Goal: Task Accomplishment & Management: Manage account settings

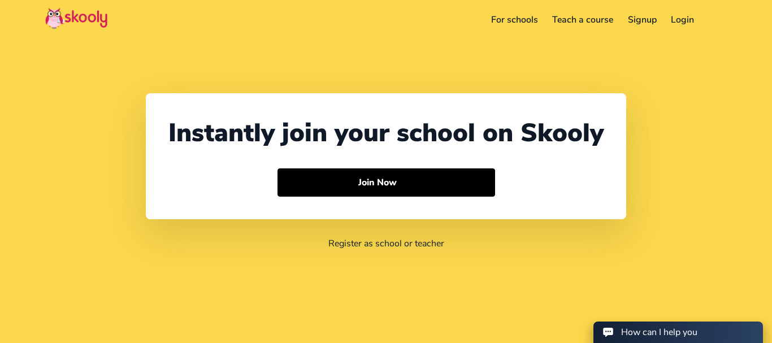
select select "91"
select select "[GEOGRAPHIC_DATA]"
select select "[GEOGRAPHIC_DATA]/[GEOGRAPHIC_DATA]"
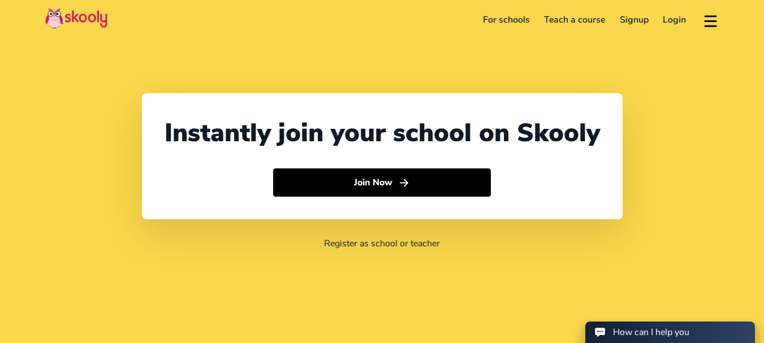
click at [676, 15] on link "Login" at bounding box center [675, 20] width 38 height 18
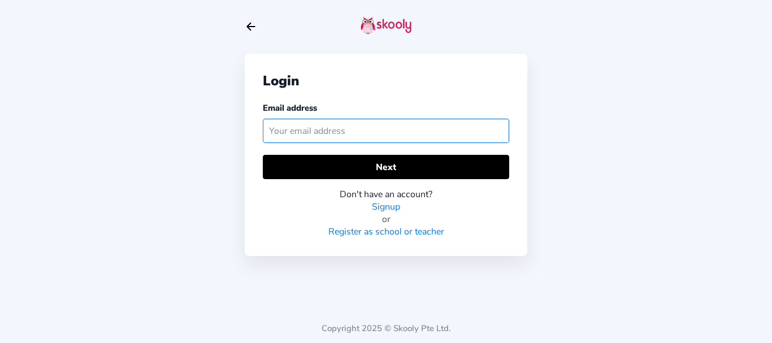
paste input "qaskooly1@mailinator.com"
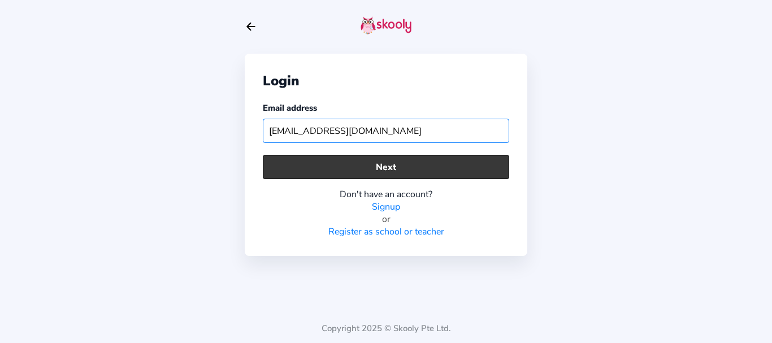
type input "qaskooly1@mailinator.com"
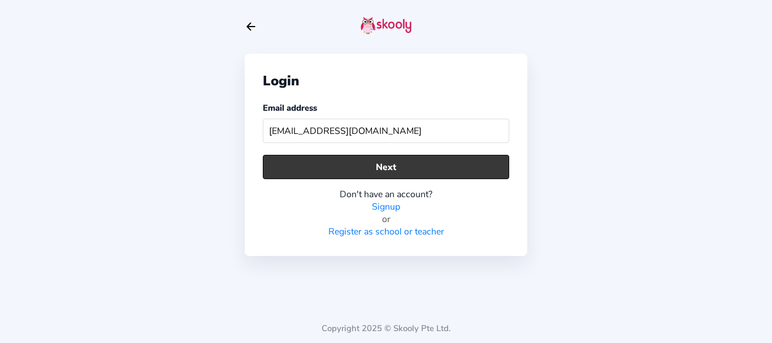
click at [298, 165] on button "Next" at bounding box center [386, 167] width 246 height 24
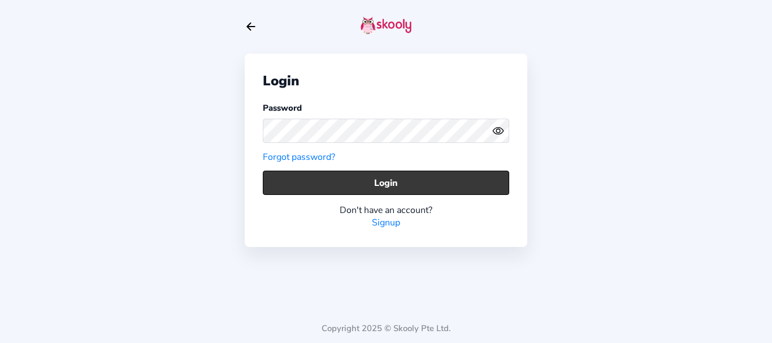
click at [375, 191] on button "Login" at bounding box center [386, 183] width 246 height 24
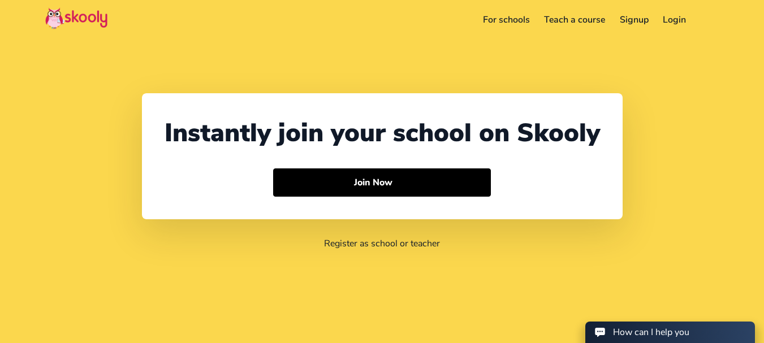
select select "91"
select select "[GEOGRAPHIC_DATA]"
select select "[GEOGRAPHIC_DATA]/[GEOGRAPHIC_DATA]"
click at [661, 19] on link "Login" at bounding box center [675, 20] width 38 height 18
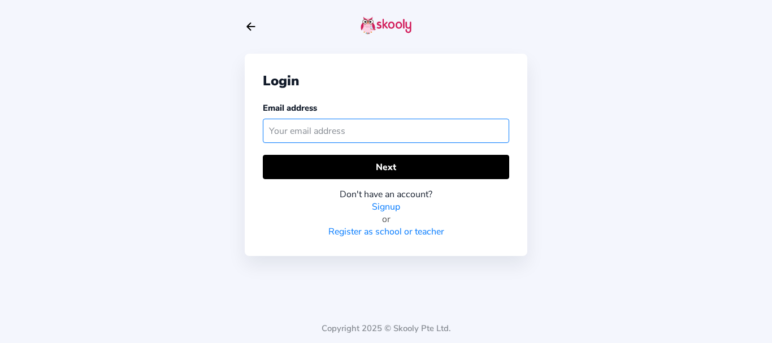
click at [359, 129] on input "text" at bounding box center [386, 131] width 246 height 24
paste input "[EMAIL_ADDRESS][DOMAIN_NAME]"
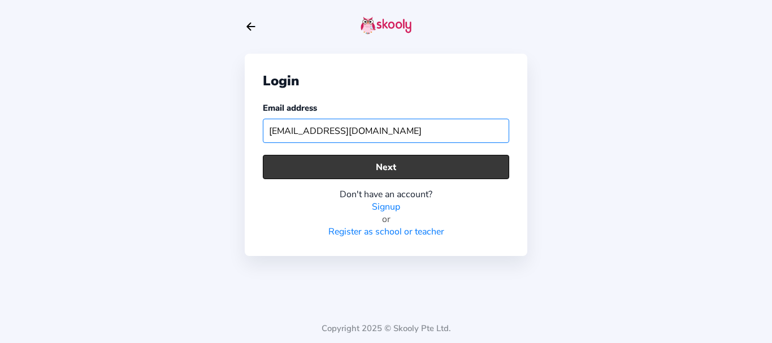
type input "[EMAIL_ADDRESS][DOMAIN_NAME]"
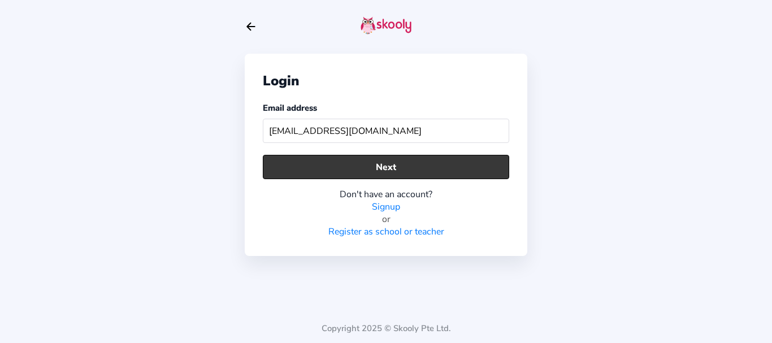
click at [350, 169] on button "Next" at bounding box center [386, 167] width 246 height 24
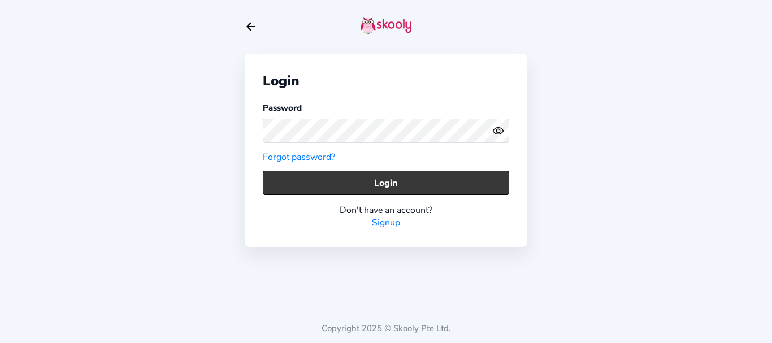
click at [297, 184] on button "Login" at bounding box center [386, 183] width 246 height 24
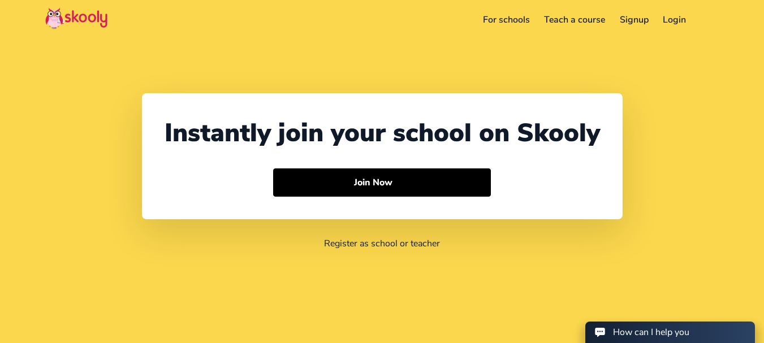
select select "91"
select select "[GEOGRAPHIC_DATA]"
select select "[GEOGRAPHIC_DATA]/[GEOGRAPHIC_DATA]"
click at [677, 20] on link "Login" at bounding box center [675, 20] width 38 height 18
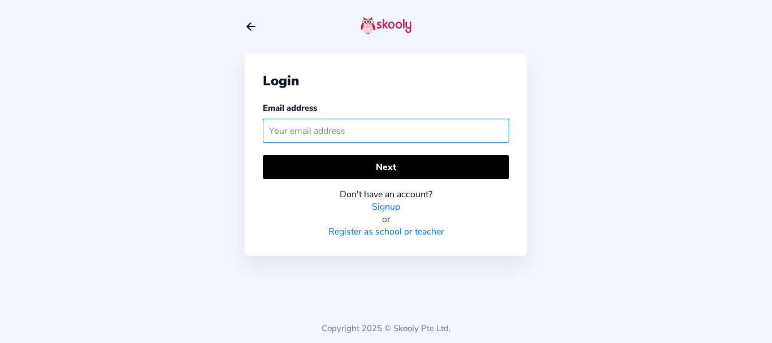
click at [283, 131] on input "text" at bounding box center [386, 131] width 246 height 24
paste input "qaskooly1@mailinator.com"
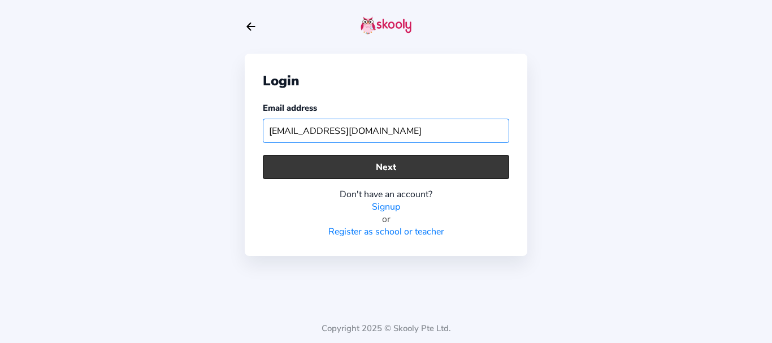
type input "qaskooly1@mailinator.com"
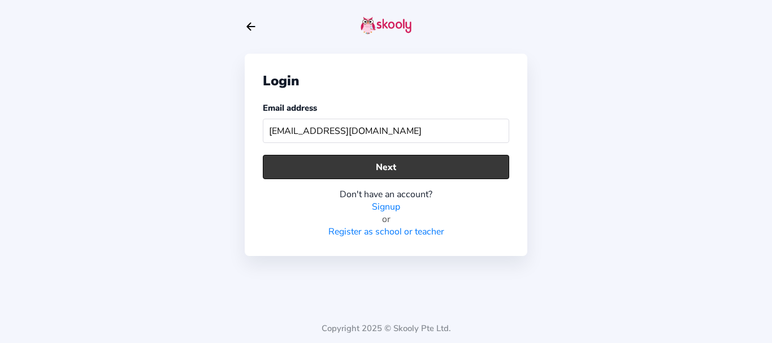
click at [300, 174] on button "Next" at bounding box center [386, 167] width 246 height 24
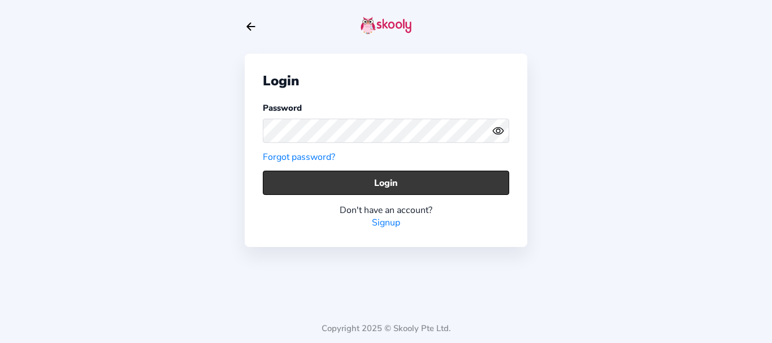
click at [287, 181] on button "Login" at bounding box center [386, 183] width 246 height 24
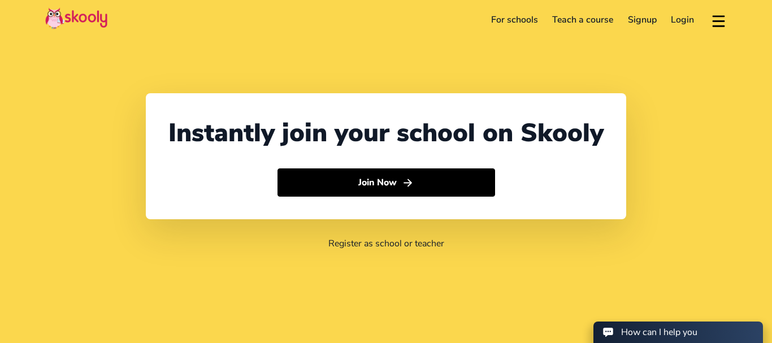
select select "91"
select select "[GEOGRAPHIC_DATA]"
select select "[GEOGRAPHIC_DATA]/[GEOGRAPHIC_DATA]"
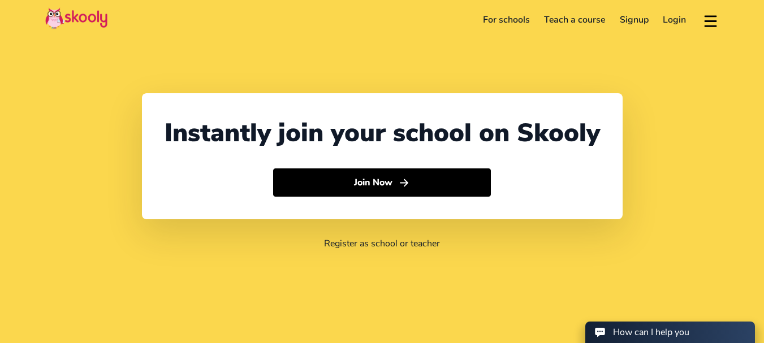
click at [672, 24] on link "Login" at bounding box center [675, 20] width 38 height 18
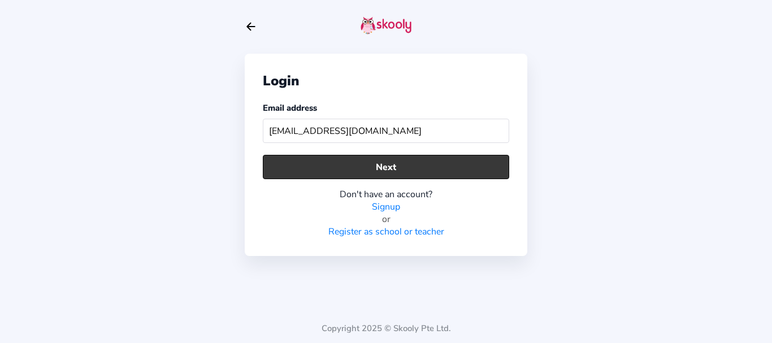
type input "nancyskooly@mailinator.com"
click at [367, 165] on button "Next" at bounding box center [386, 167] width 246 height 24
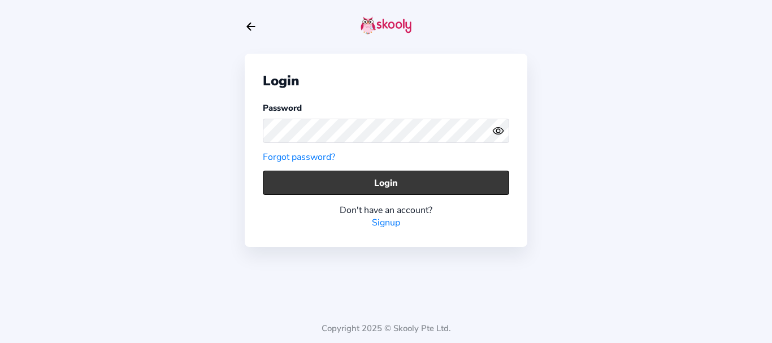
click at [275, 183] on button "Login" at bounding box center [386, 183] width 246 height 24
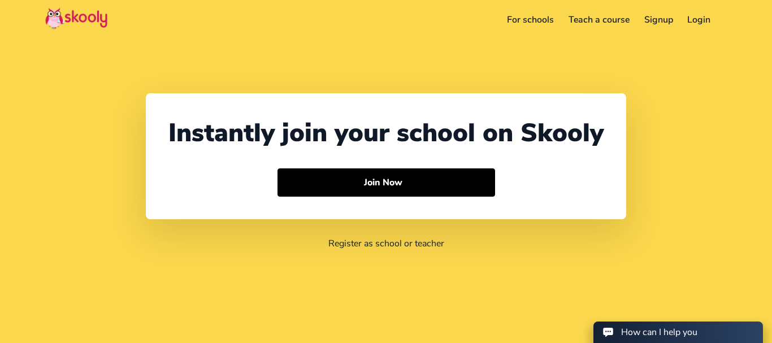
select select "91"
select select "[GEOGRAPHIC_DATA]"
select select "[GEOGRAPHIC_DATA]/[GEOGRAPHIC_DATA]"
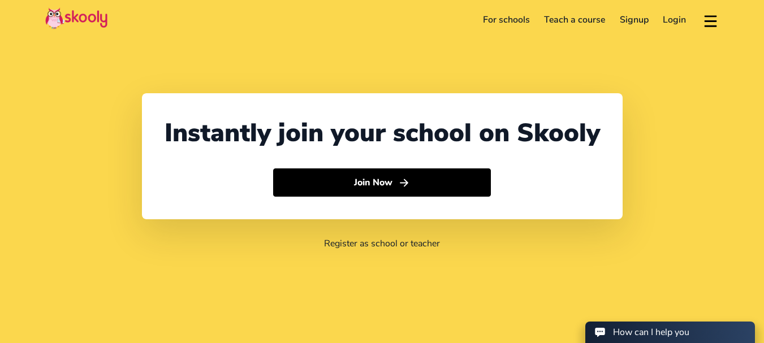
click at [682, 18] on link "Login" at bounding box center [675, 20] width 38 height 18
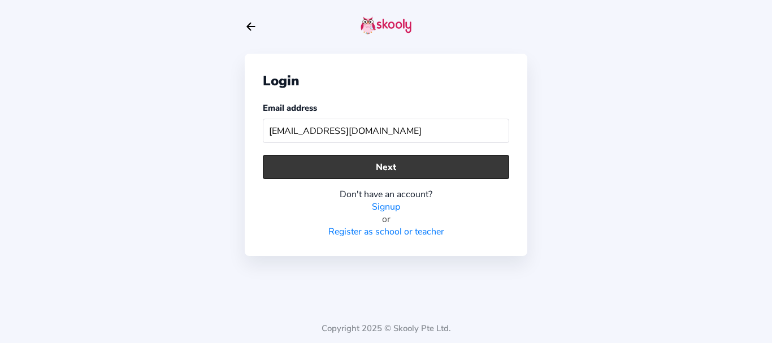
type input "bhavanakaur001@mailinator.com"
click at [310, 172] on button "Next" at bounding box center [386, 167] width 246 height 24
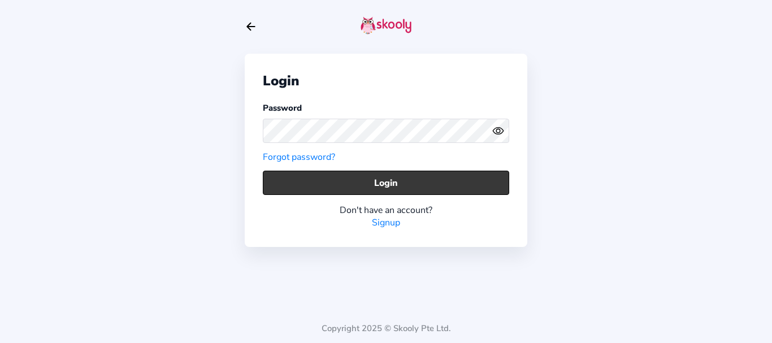
click at [288, 179] on button "Login" at bounding box center [386, 183] width 246 height 24
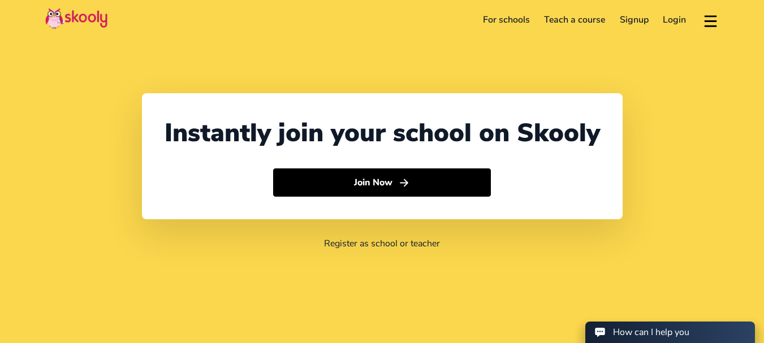
click at [676, 15] on link "Login" at bounding box center [675, 20] width 38 height 18
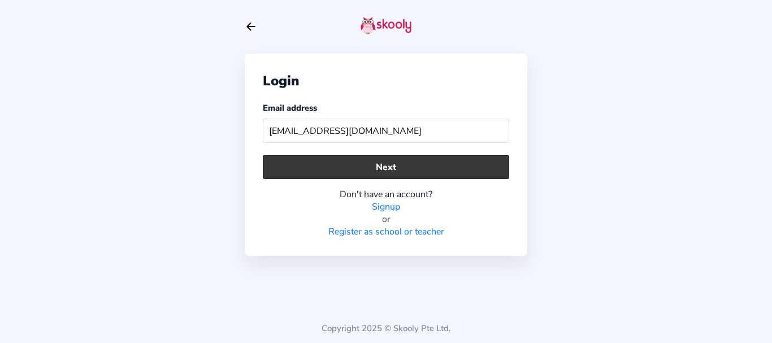
type input "qaskooly1@mailinator.com"
click at [420, 162] on button "Next" at bounding box center [386, 167] width 246 height 24
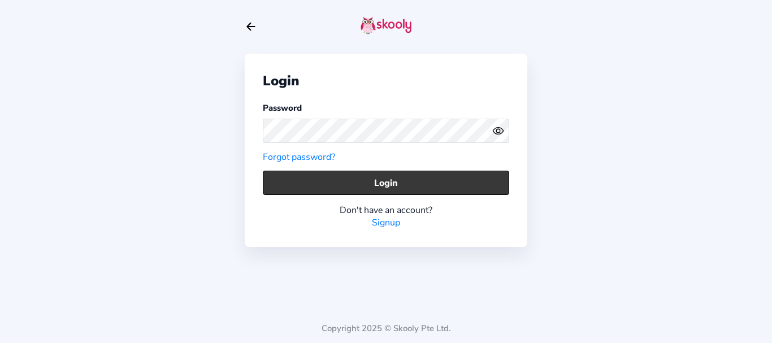
click at [285, 182] on button "Login" at bounding box center [386, 183] width 246 height 24
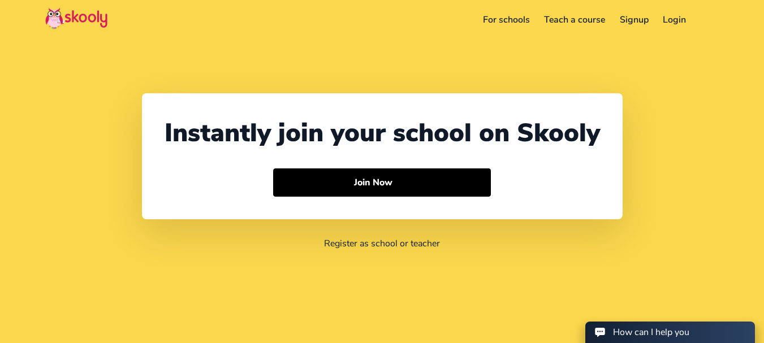
select select "91"
select select "[GEOGRAPHIC_DATA]"
select select "[GEOGRAPHIC_DATA]/[GEOGRAPHIC_DATA]"
click at [679, 16] on link "Login" at bounding box center [675, 20] width 38 height 18
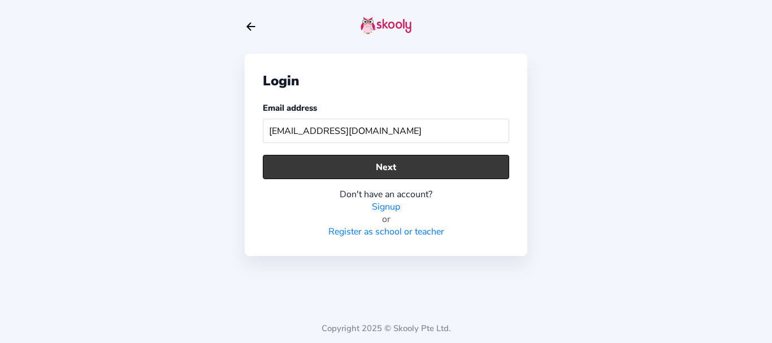
type input "[EMAIL_ADDRESS][DOMAIN_NAME]"
click at [326, 176] on button "Next" at bounding box center [386, 167] width 246 height 24
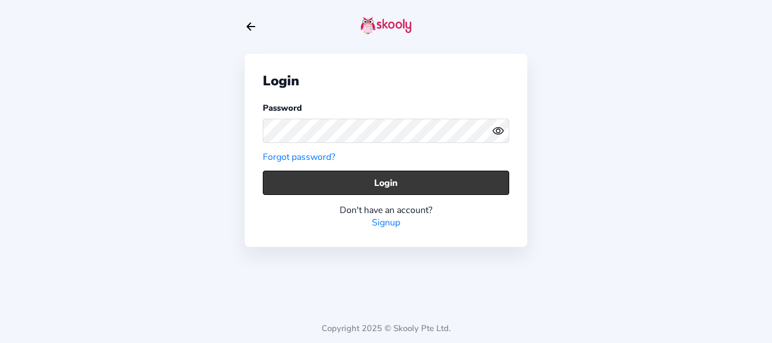
click at [294, 181] on button "Login" at bounding box center [386, 183] width 246 height 24
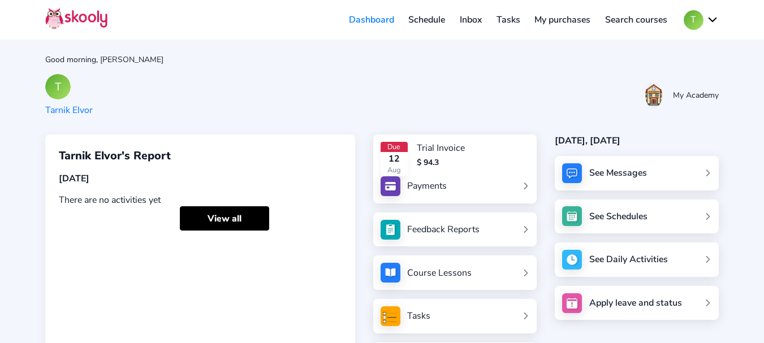
click at [696, 18] on button "T" at bounding box center [700, 20] width 35 height 20
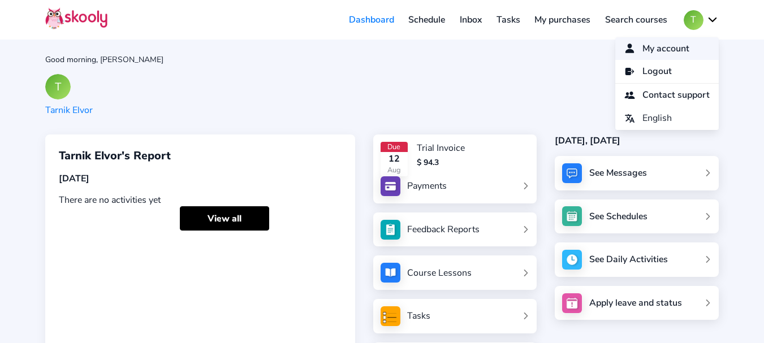
click at [652, 45] on span "My account" at bounding box center [665, 49] width 47 height 16
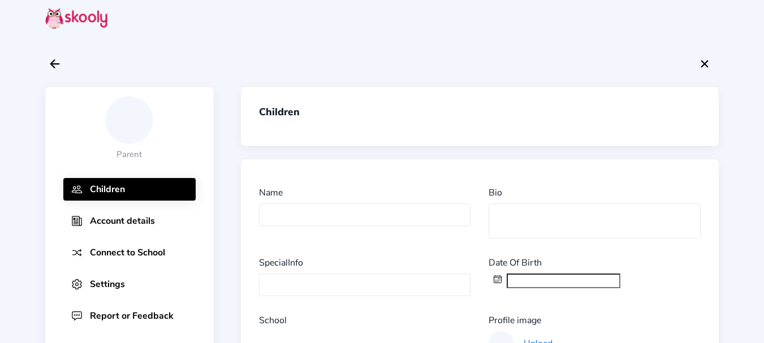
type input "Tarnik Elvor"
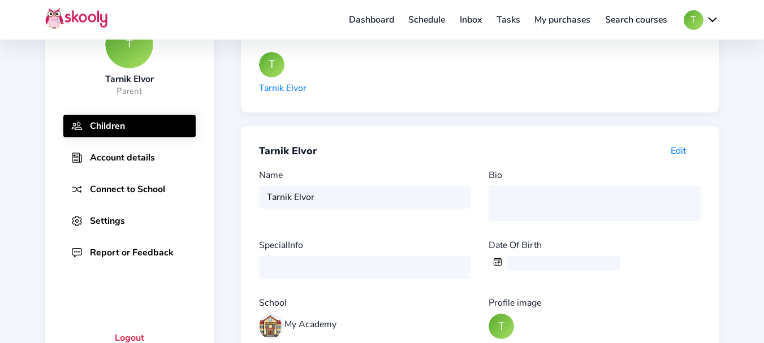
scroll to position [74, 0]
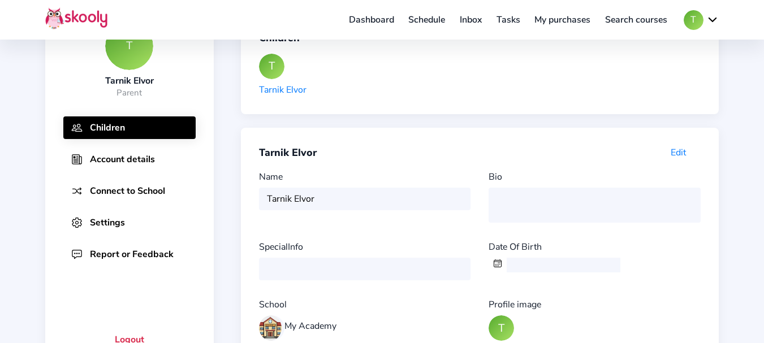
click at [149, 153] on button "Account details" at bounding box center [129, 159] width 132 height 23
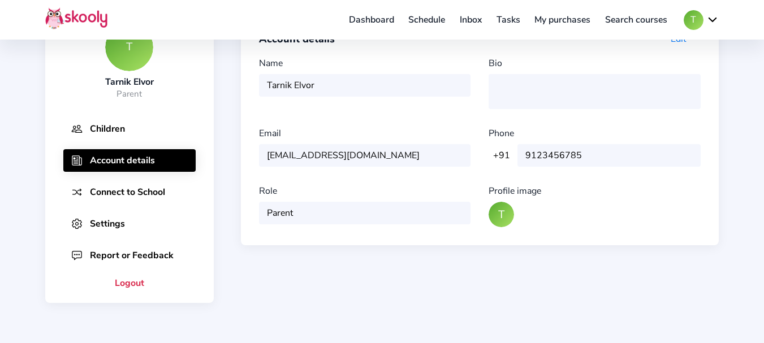
scroll to position [0, 0]
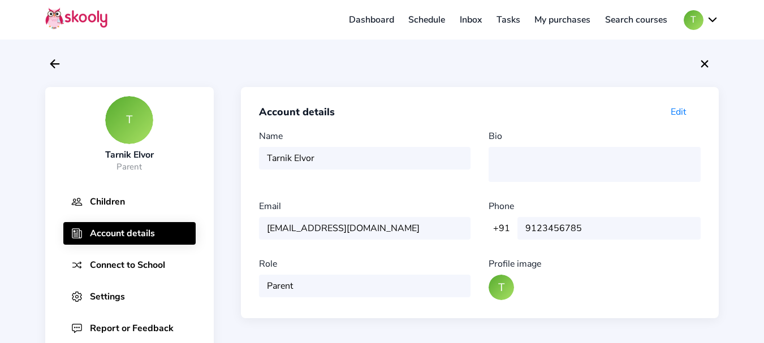
click at [693, 21] on button "T" at bounding box center [700, 20] width 35 height 20
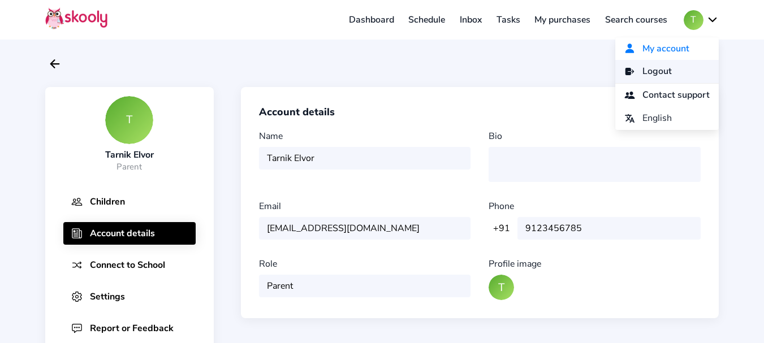
click at [653, 77] on span "Logout" at bounding box center [656, 71] width 29 height 16
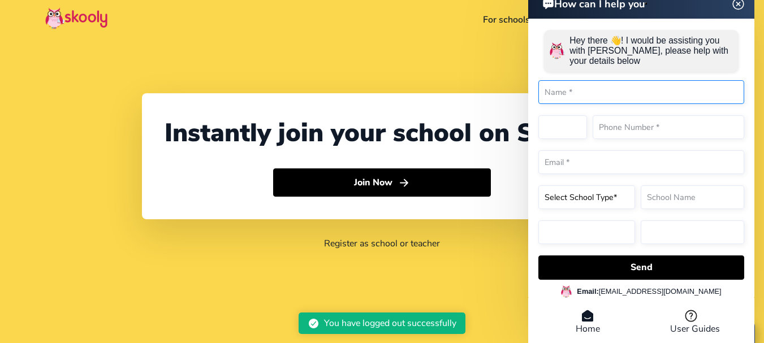
select select "91"
select select "[GEOGRAPHIC_DATA]"
select select "[GEOGRAPHIC_DATA]/[GEOGRAPHIC_DATA]"
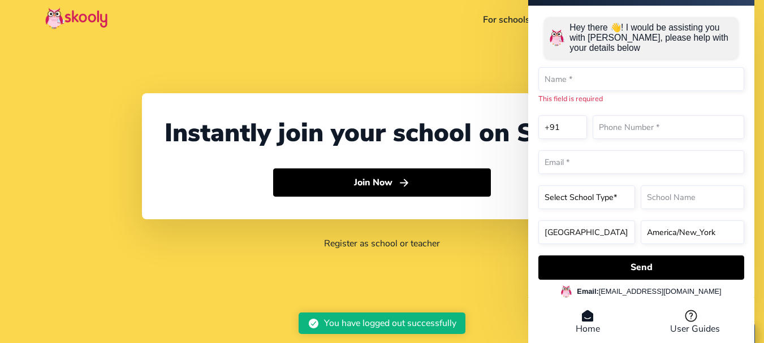
click at [197, 52] on div "Instantly join your school on Skooly Join Now Register as school or teacher" at bounding box center [382, 171] width 764 height 343
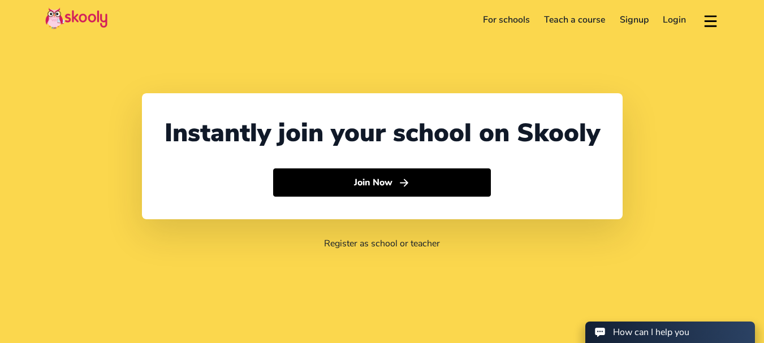
click at [681, 20] on link "Login" at bounding box center [675, 20] width 38 height 18
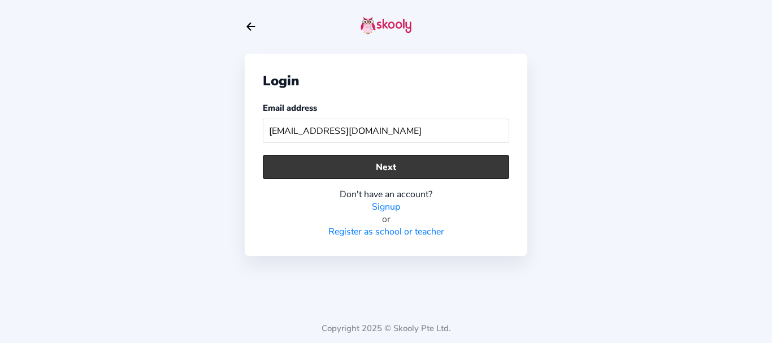
type input "[EMAIL_ADDRESS][DOMAIN_NAME]"
click at [322, 166] on button "Next" at bounding box center [386, 167] width 246 height 24
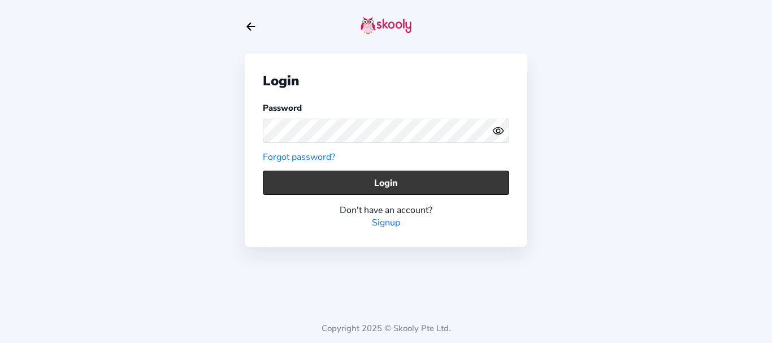
click at [266, 186] on button "Login" at bounding box center [386, 183] width 246 height 24
click at [267, 186] on button "Login" at bounding box center [386, 183] width 246 height 24
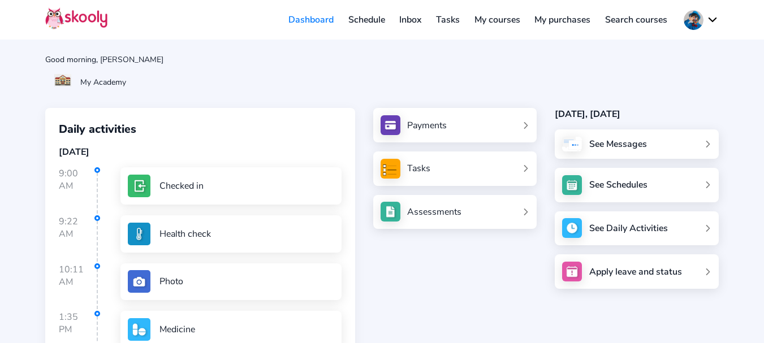
click at [353, 21] on link "Schedule" at bounding box center [366, 20] width 51 height 18
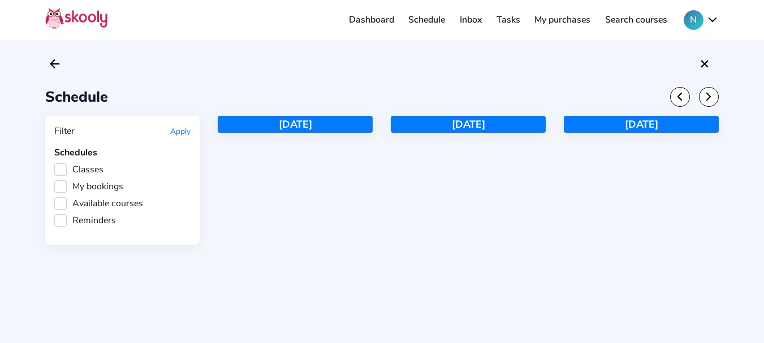
click at [317, 18] on header "Dashboard Schedule Inbox Tasks My purchases Search courses N My account Logout …" at bounding box center [382, 20] width 764 height 40
click at [366, 18] on link "Dashboard" at bounding box center [371, 20] width 60 height 18
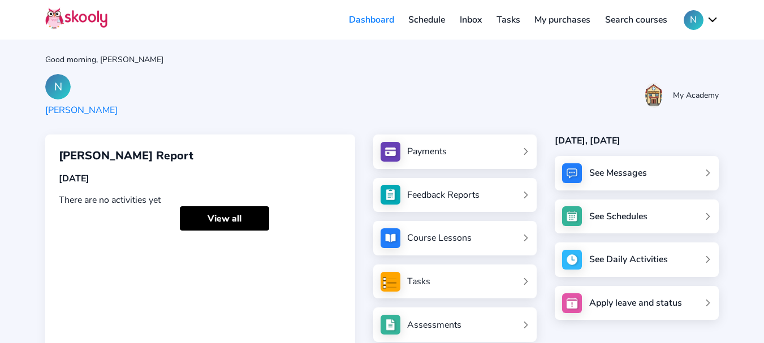
click at [695, 20] on button "N" at bounding box center [700, 20] width 35 height 20
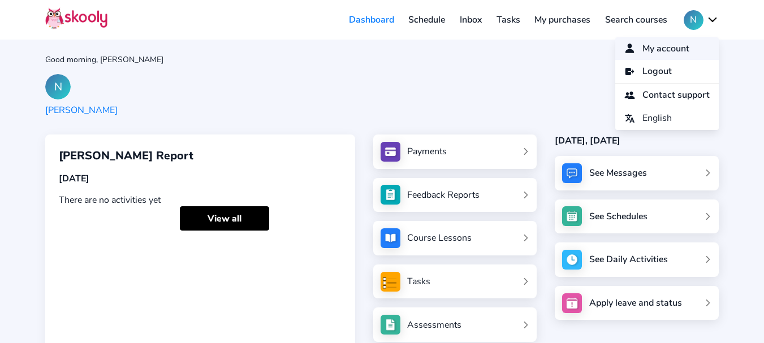
click at [660, 55] on span "My account" at bounding box center [665, 49] width 47 height 16
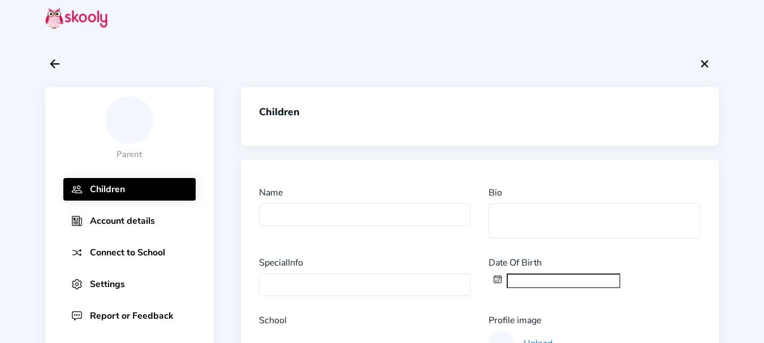
type input "Nitin Kulkarni"
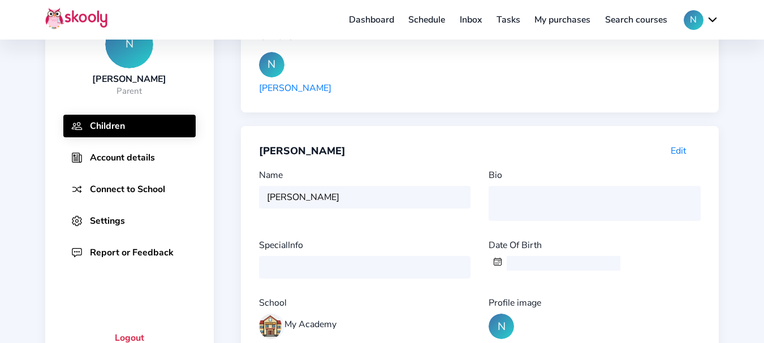
scroll to position [79, 0]
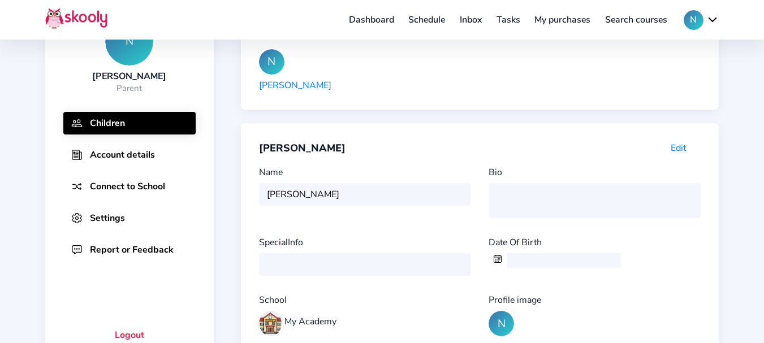
click at [63, 79] on div "N Nitin Kulkarni Parent" at bounding box center [129, 56] width 150 height 76
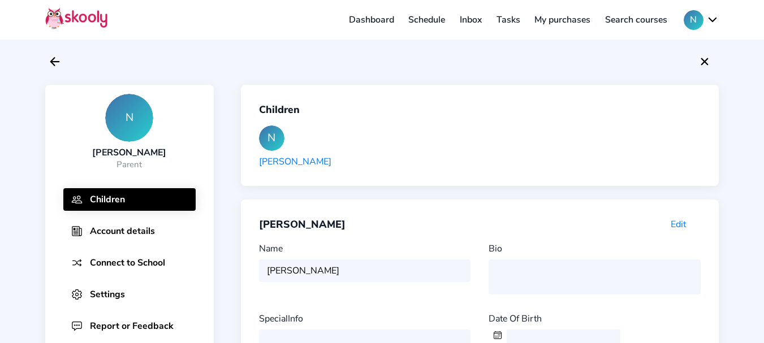
scroll to position [0, 0]
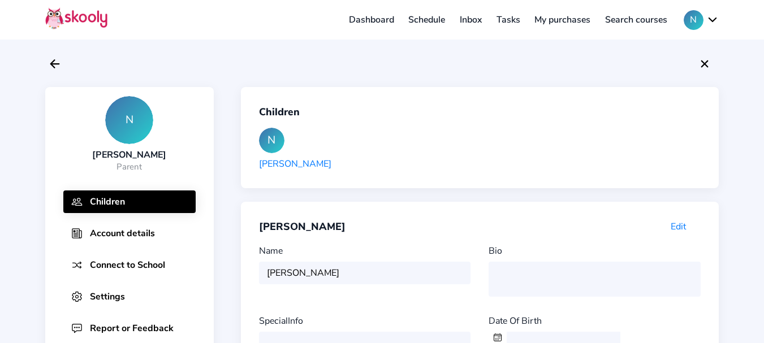
click at [698, 18] on button "N" at bounding box center [700, 20] width 35 height 20
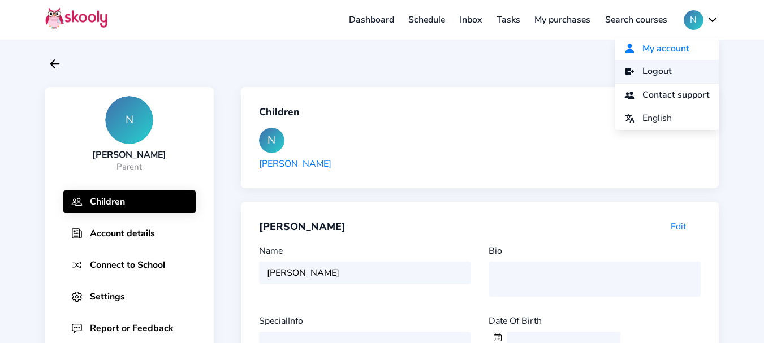
click at [642, 72] on span "Logout" at bounding box center [656, 71] width 29 height 16
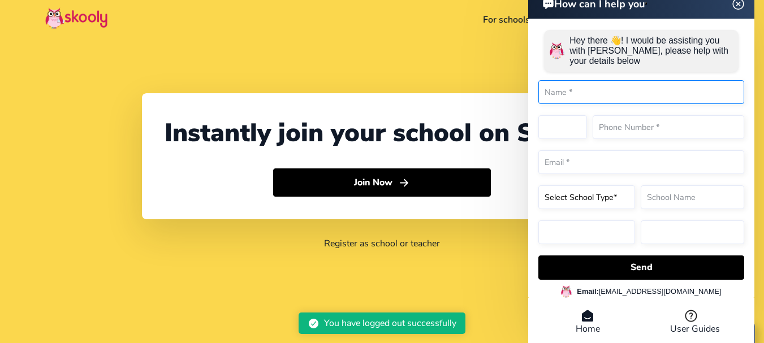
select select "91"
select select "India"
select select "Asia/Kolkata"
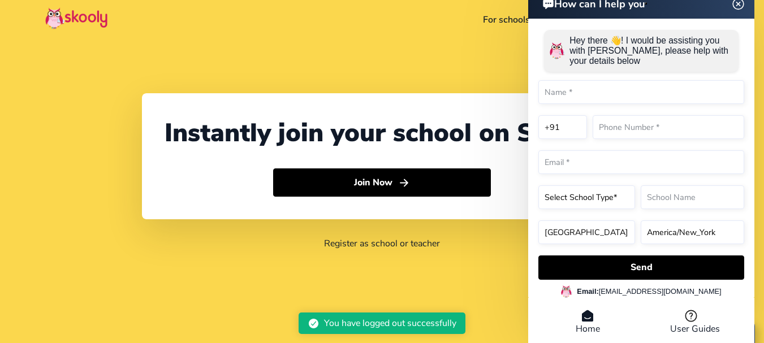
click at [735, 6] on div "How can I help you Hey there 👋! I would be assisting you with Skooly, please he…" at bounding box center [641, 167] width 226 height 358
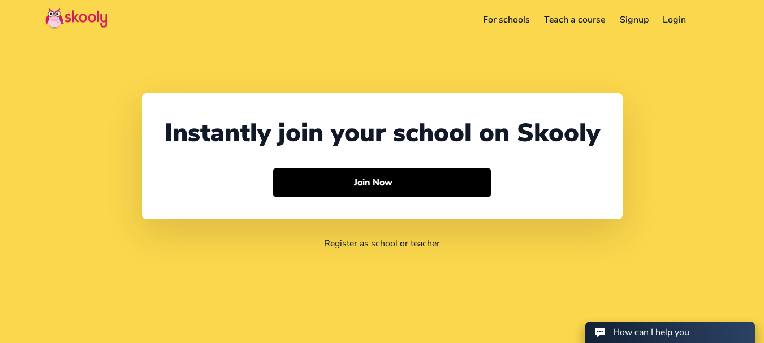
select select "91"
select select "[GEOGRAPHIC_DATA]"
select select "[GEOGRAPHIC_DATA]/[GEOGRAPHIC_DATA]"
click at [684, 14] on link "Login" at bounding box center [675, 20] width 38 height 18
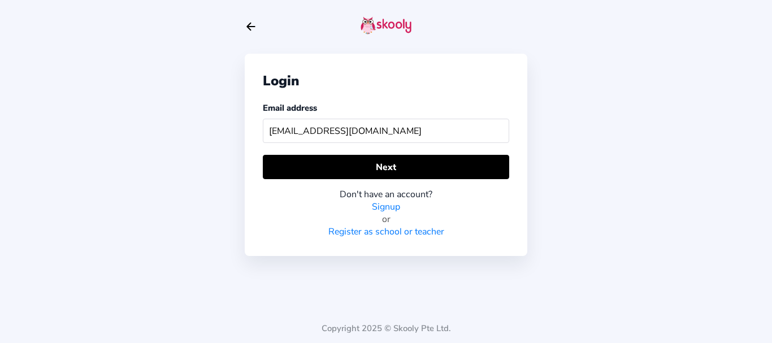
type input "[EMAIL_ADDRESS][DOMAIN_NAME]"
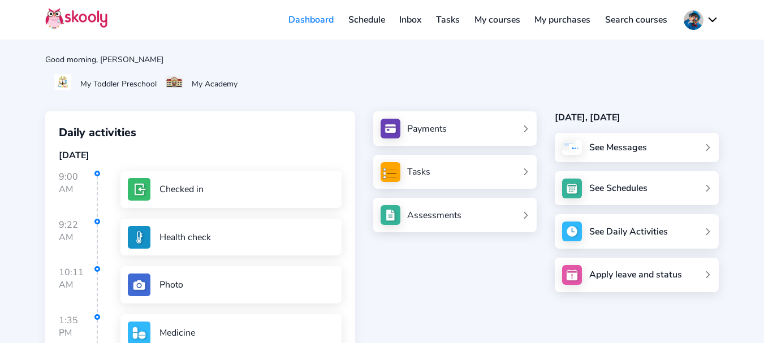
click at [362, 15] on link "Schedule" at bounding box center [366, 20] width 51 height 18
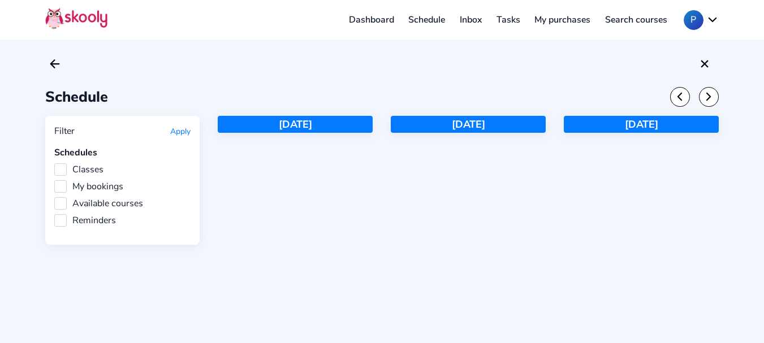
click at [358, 25] on link "Dashboard" at bounding box center [371, 20] width 60 height 18
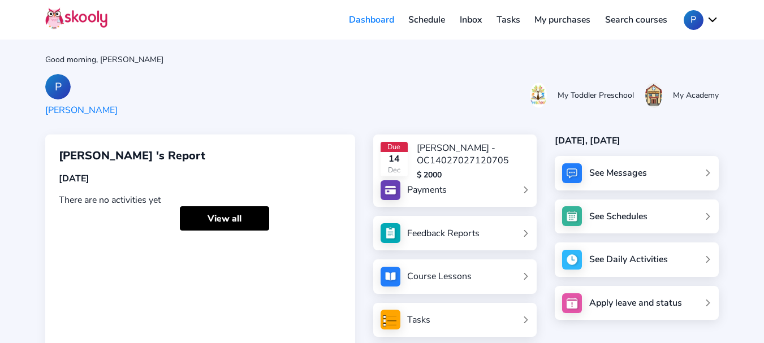
click at [684, 19] on button "P" at bounding box center [700, 20] width 35 height 20
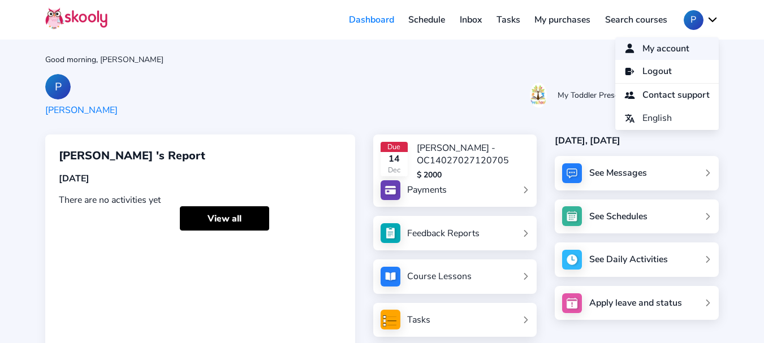
click at [649, 44] on span "My account" at bounding box center [665, 49] width 47 height 16
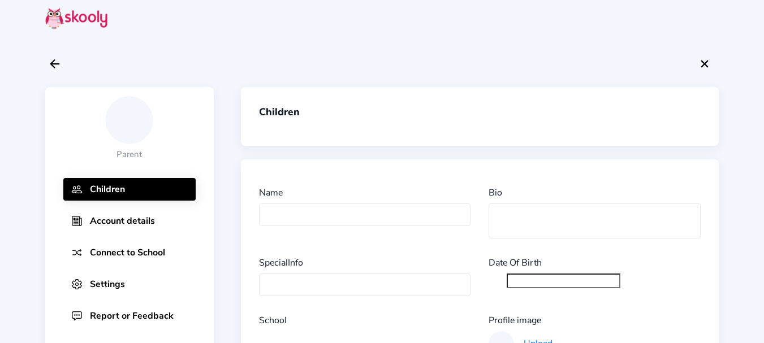
type input "Patel"
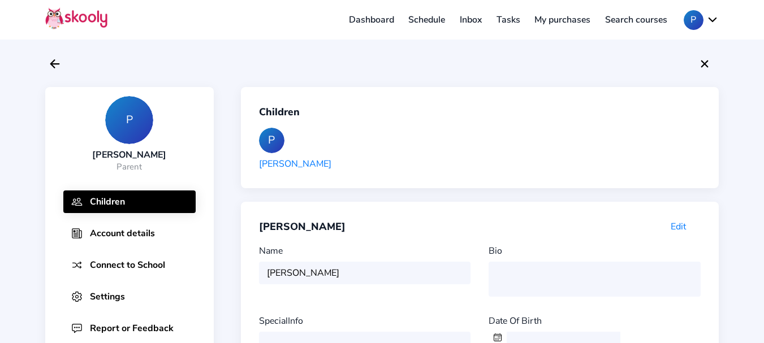
click at [693, 14] on button "P" at bounding box center [700, 20] width 35 height 20
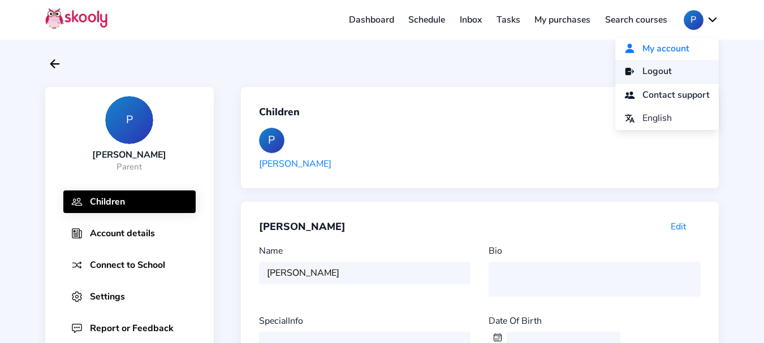
click at [673, 68] on link "Logout" at bounding box center [666, 71] width 103 height 23
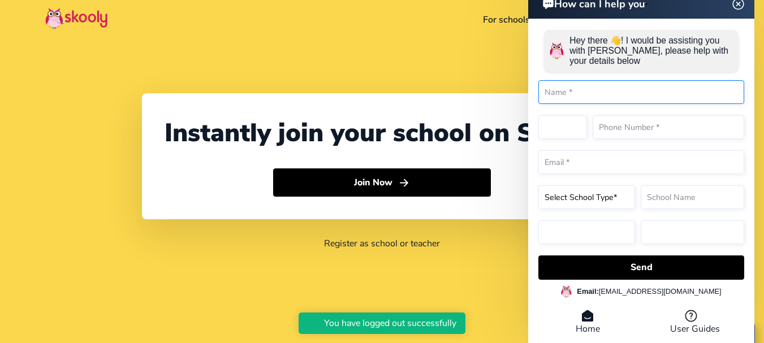
select select "91"
select select "[GEOGRAPHIC_DATA]"
select select "[GEOGRAPHIC_DATA]/[GEOGRAPHIC_DATA]"
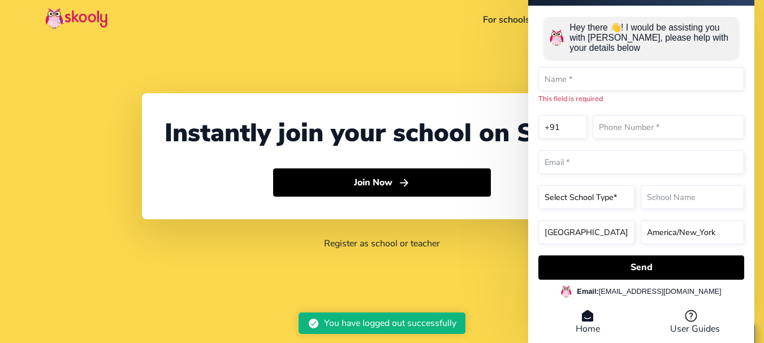
click at [57, 101] on div "Instantly join your school on Skooly Join Now Register as school or teacher" at bounding box center [382, 171] width 764 height 343
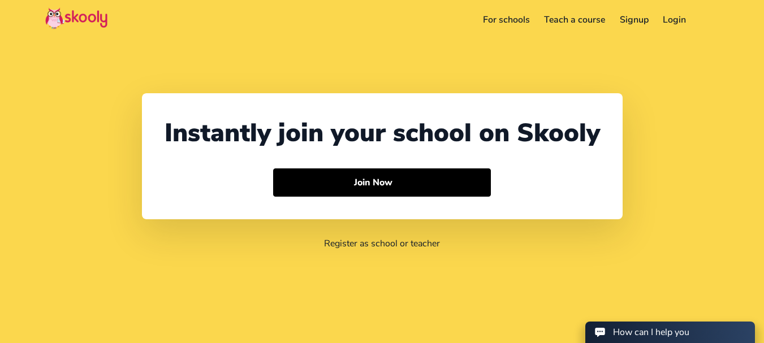
select select "91"
select select "[GEOGRAPHIC_DATA]"
select select "[GEOGRAPHIC_DATA]/[GEOGRAPHIC_DATA]"
click at [694, 15] on div "Download app Contact support English" at bounding box center [705, 20] width 25 height 19
click at [685, 16] on link "Login" at bounding box center [675, 20] width 38 height 18
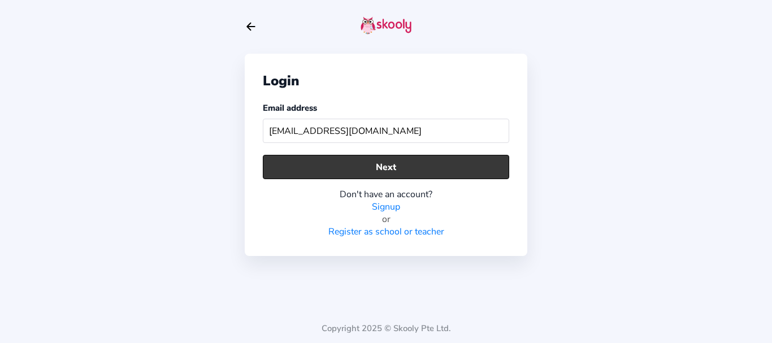
type input "nitinkulkarni001@mailinator.com"
click at [414, 165] on button "Next" at bounding box center [386, 167] width 246 height 24
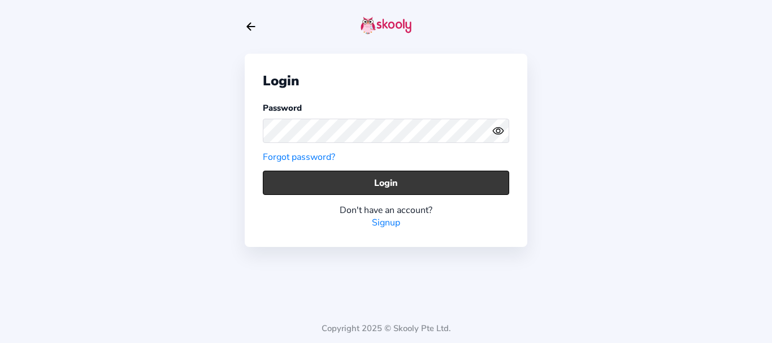
click at [323, 179] on button "Login" at bounding box center [386, 183] width 246 height 24
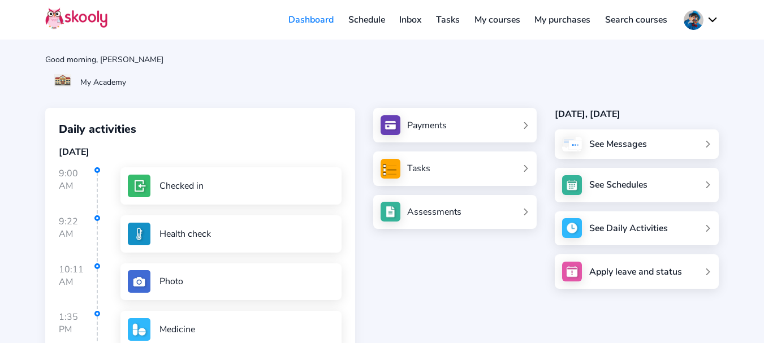
click at [687, 18] on button at bounding box center [700, 20] width 35 height 20
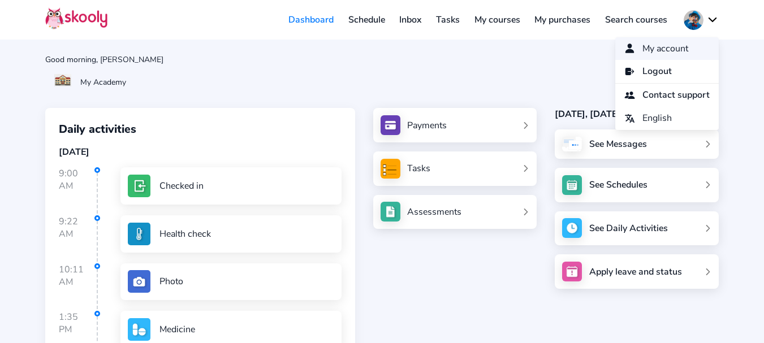
click at [672, 49] on span "My account" at bounding box center [665, 49] width 46 height 16
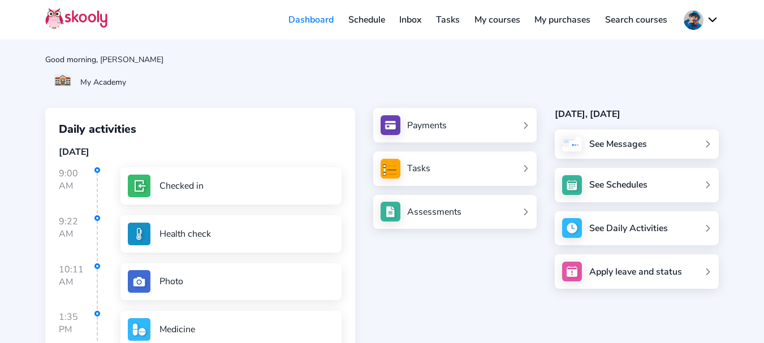
click at [696, 18] on button at bounding box center [700, 20] width 35 height 20
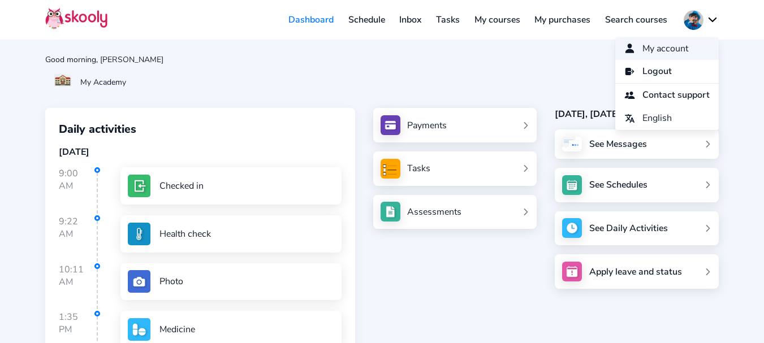
click at [648, 43] on span "My account" at bounding box center [665, 49] width 46 height 16
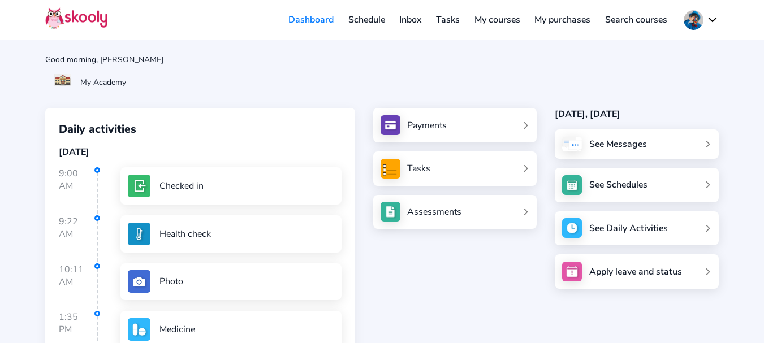
click at [377, 18] on link "Schedule" at bounding box center [366, 20] width 51 height 18
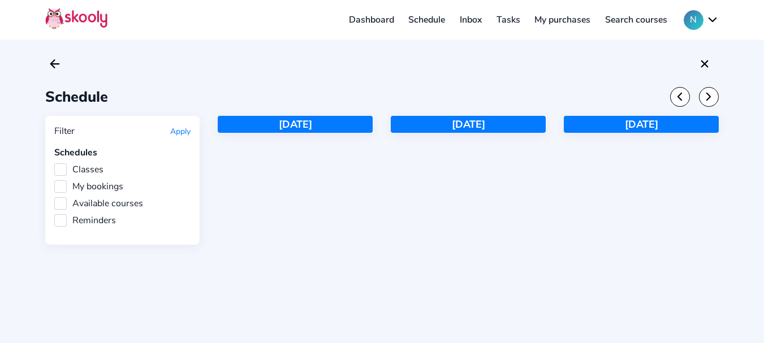
click at [694, 19] on button "N" at bounding box center [700, 20] width 35 height 20
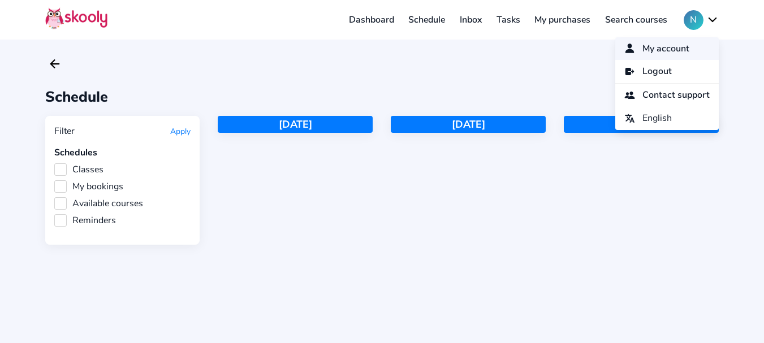
click at [657, 48] on span "My account" at bounding box center [665, 49] width 47 height 16
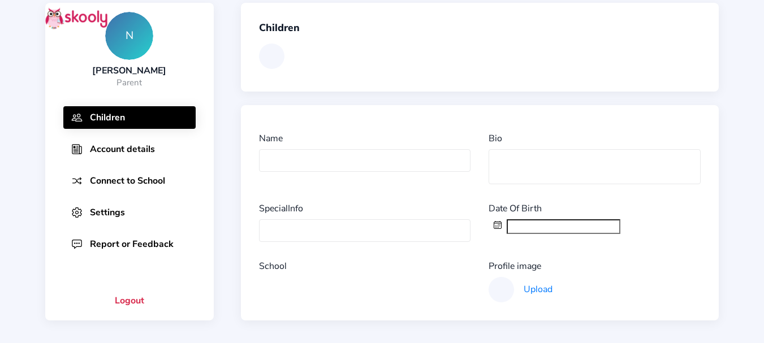
scroll to position [89, 0]
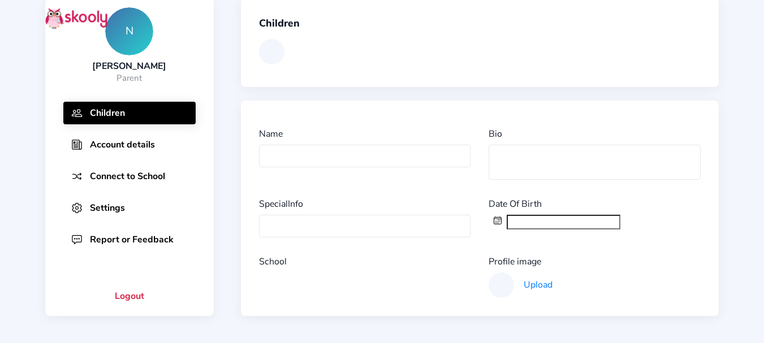
click at [733, 201] on div "N Nitin Kulkarni Parent Children Account details Connect to School Settings Rep…" at bounding box center [382, 127] width 764 height 432
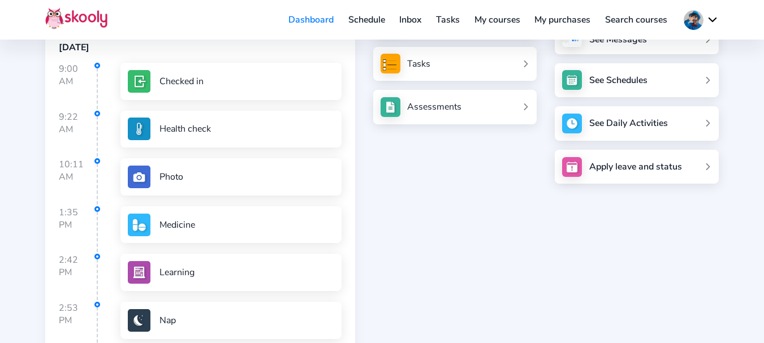
scroll to position [105, 0]
click at [699, 25] on button at bounding box center [700, 20] width 35 height 20
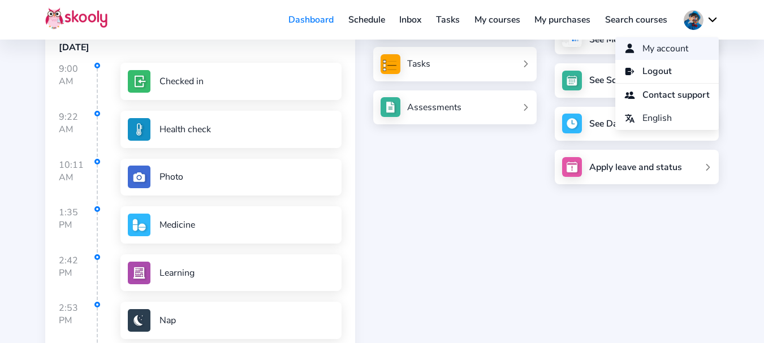
click at [642, 55] on span "My account" at bounding box center [665, 49] width 46 height 16
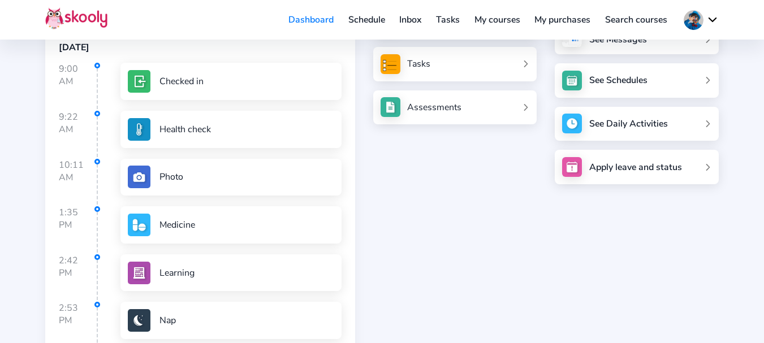
click at [694, 29] on button at bounding box center [700, 20] width 35 height 20
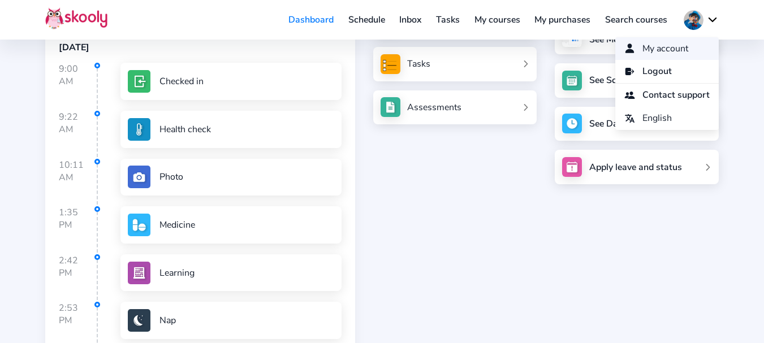
click at [668, 53] on span "My account" at bounding box center [665, 49] width 46 height 16
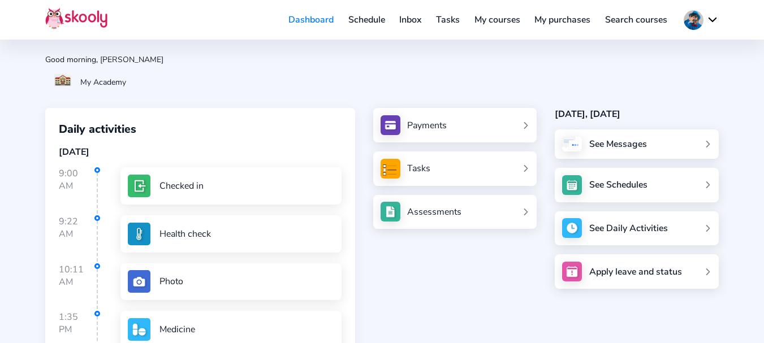
scroll to position [251, 0]
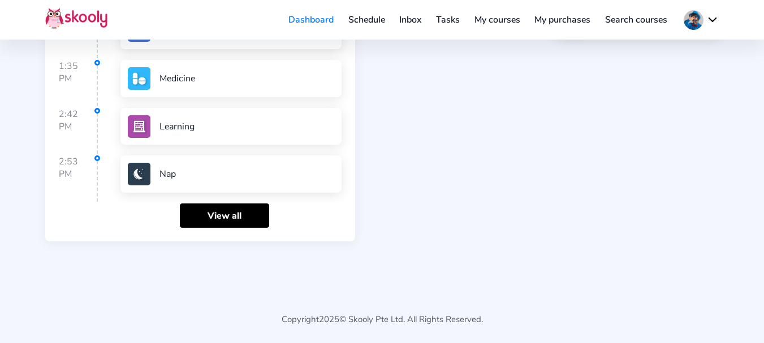
click at [689, 31] on header "Dashboard Schedule Inbox Tasks My courses My purchases Search courses My accoun…" at bounding box center [382, 20] width 764 height 40
click at [693, 23] on button at bounding box center [700, 20] width 35 height 20
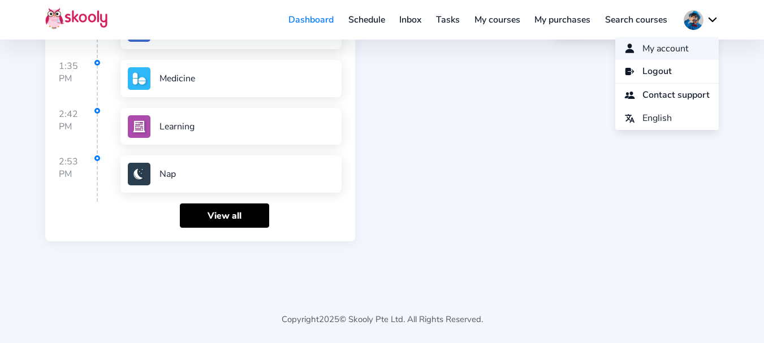
click at [668, 51] on span "My account" at bounding box center [665, 49] width 46 height 16
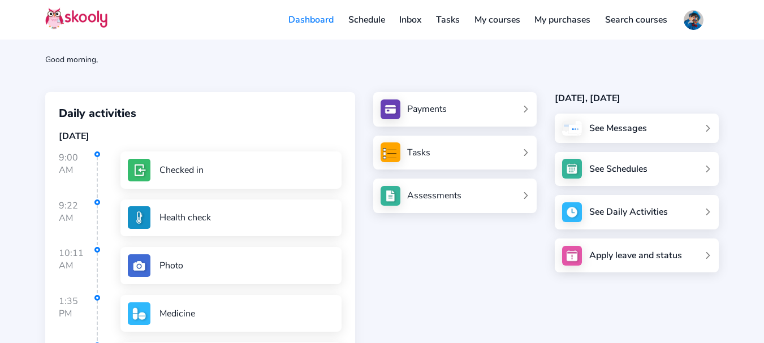
scroll to position [251, 0]
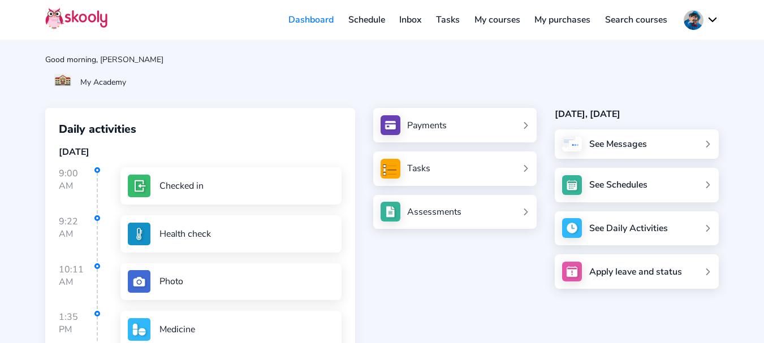
click at [695, 23] on button at bounding box center [700, 20] width 35 height 20
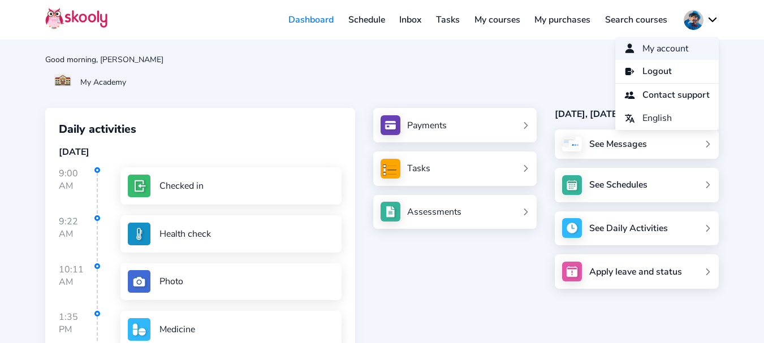
click at [671, 51] on span "My account" at bounding box center [665, 49] width 46 height 16
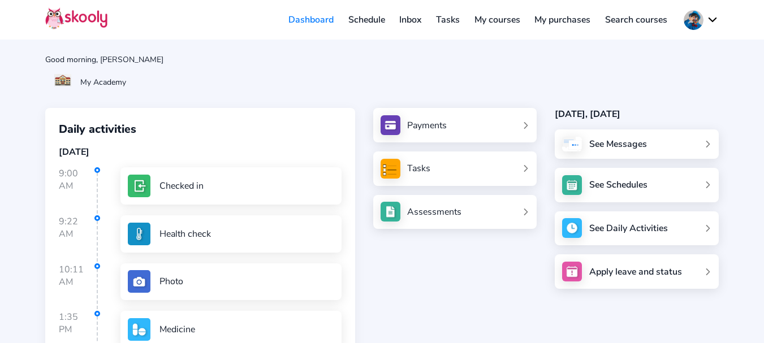
click at [702, 20] on button at bounding box center [700, 20] width 35 height 20
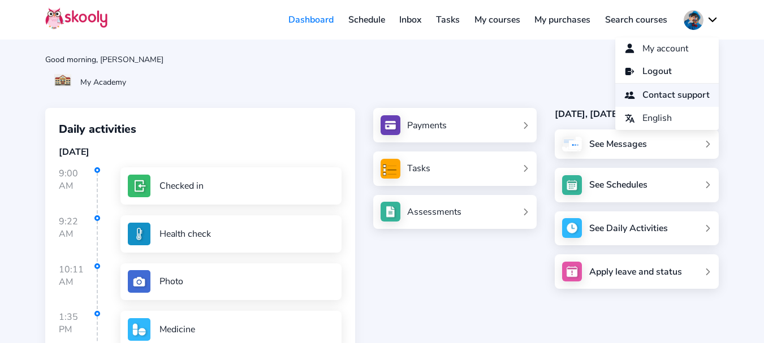
click at [663, 95] on span "Contact support" at bounding box center [675, 95] width 67 height 16
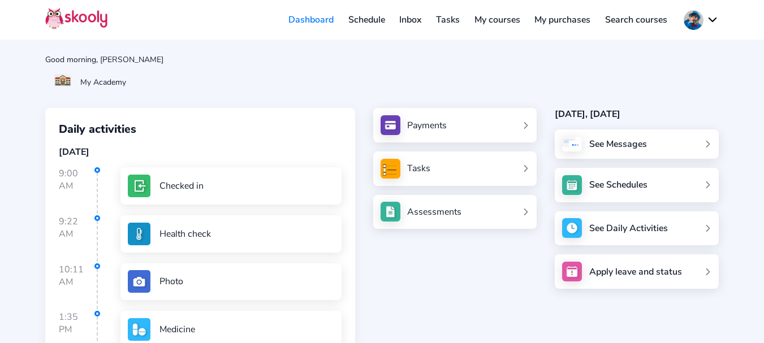
click at [613, 21] on link "Search courses" at bounding box center [636, 20] width 77 height 18
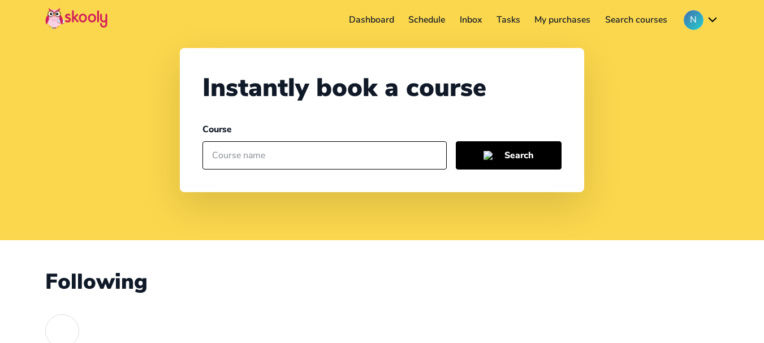
click at [694, 24] on button "N" at bounding box center [700, 20] width 35 height 20
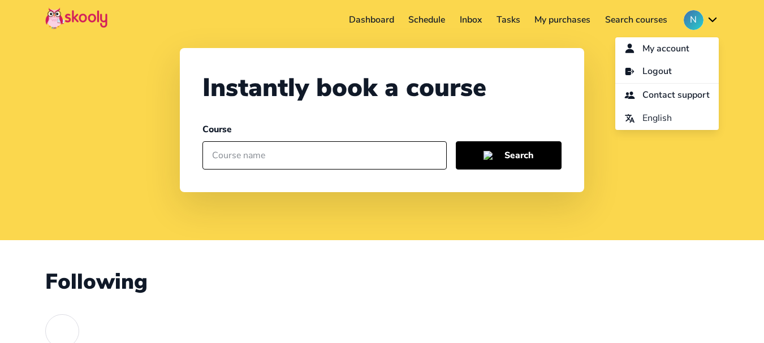
click at [678, 47] on span "My account" at bounding box center [665, 49] width 47 height 16
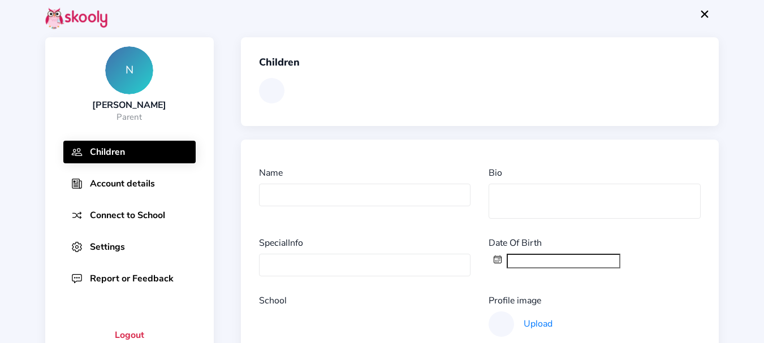
scroll to position [89, 0]
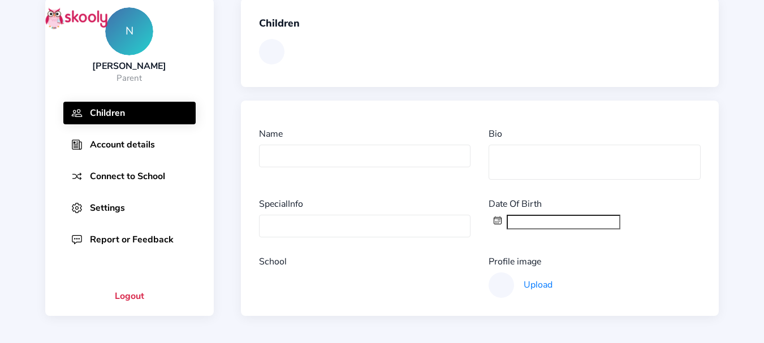
click at [138, 147] on button "Account details" at bounding box center [129, 144] width 132 height 23
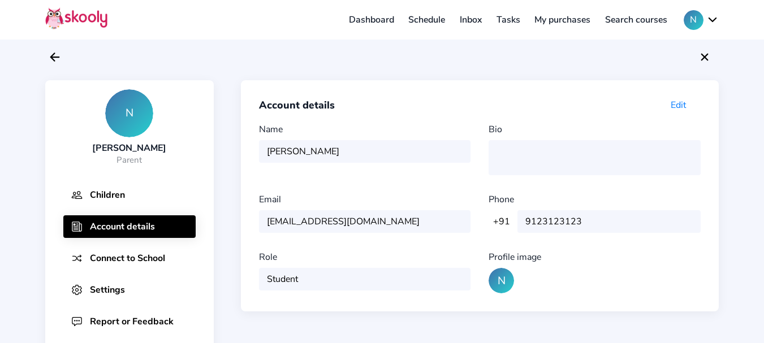
scroll to position [0, 0]
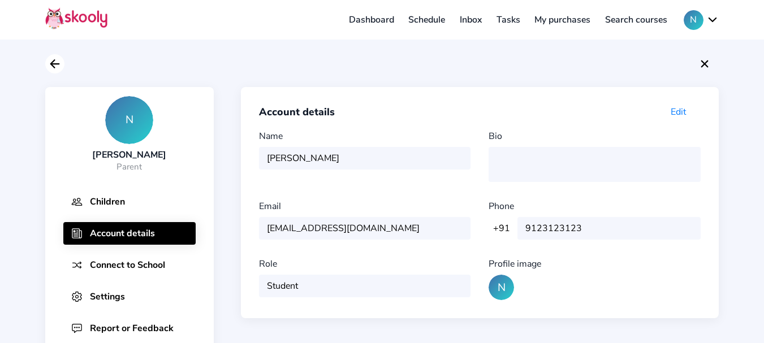
click at [62, 63] on button at bounding box center [54, 63] width 19 height 19
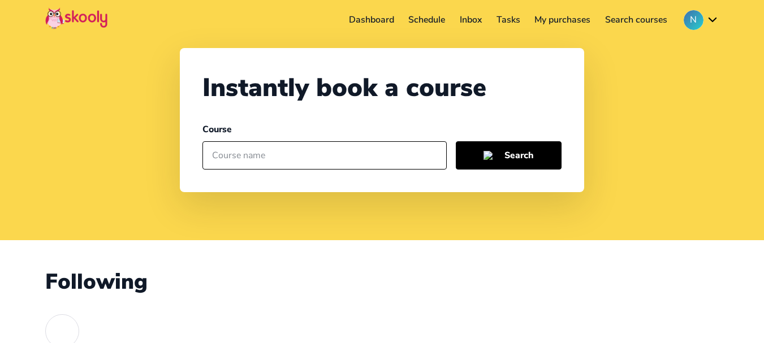
click at [698, 14] on button "N" at bounding box center [700, 20] width 35 height 20
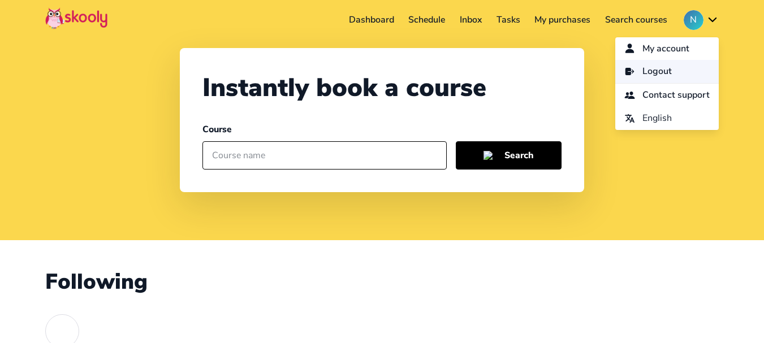
click at [650, 75] on span "Logout" at bounding box center [656, 71] width 29 height 16
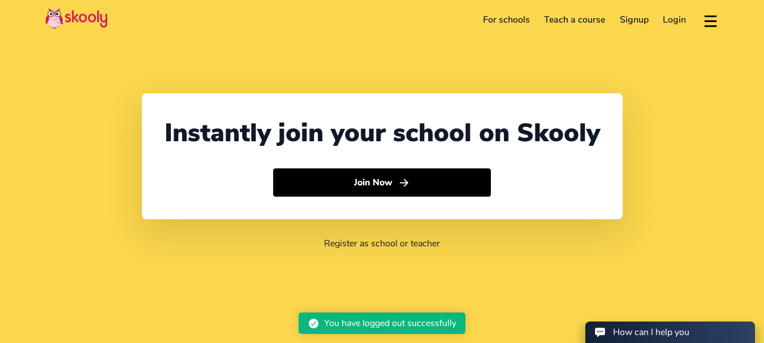
select select "91"
select select "[GEOGRAPHIC_DATA]"
select select "[GEOGRAPHIC_DATA]/[GEOGRAPHIC_DATA]"
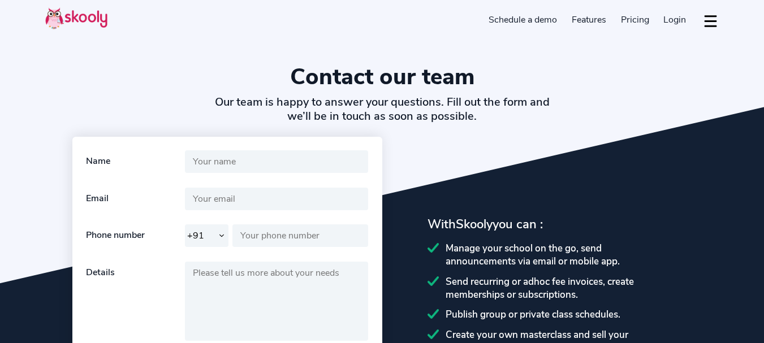
select select "91"
select select "en"
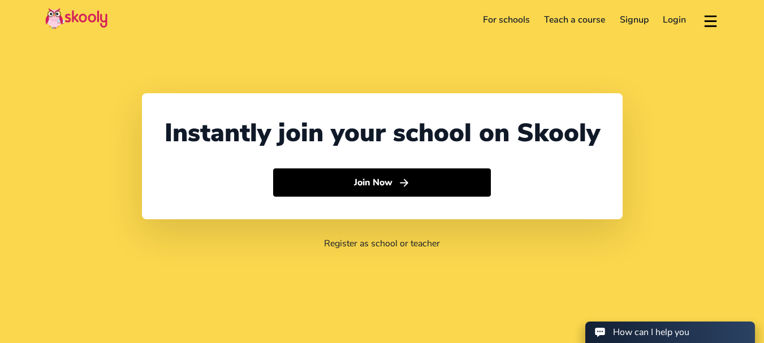
select select "91"
select select "[GEOGRAPHIC_DATA]"
select select "[GEOGRAPHIC_DATA]/[GEOGRAPHIC_DATA]"
click at [669, 19] on link "Login" at bounding box center [675, 20] width 38 height 18
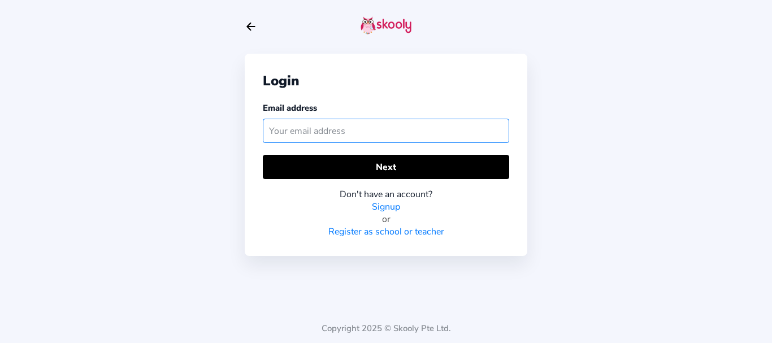
paste input "qaskooly1@mailinator.com"
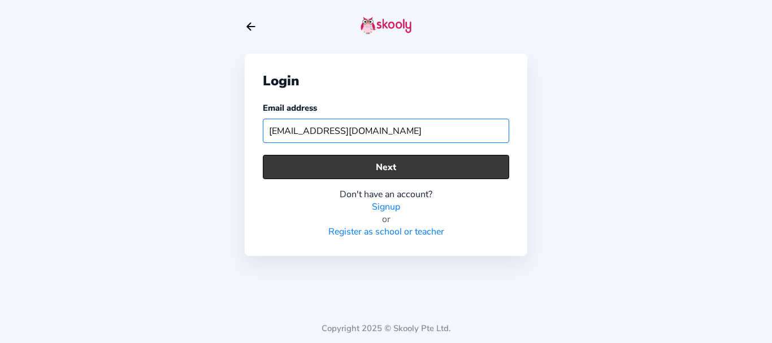
type input "qaskooly1@mailinator.com"
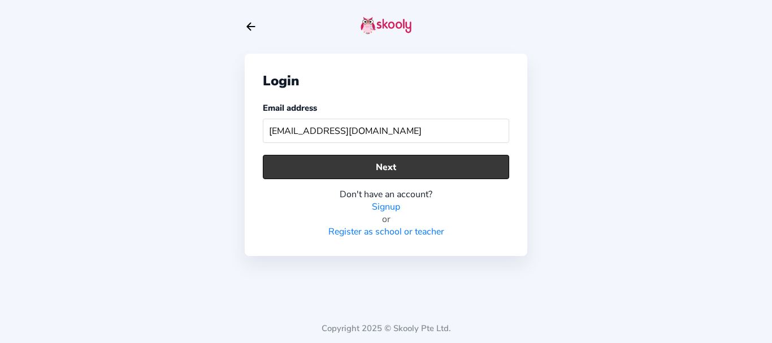
click at [320, 172] on button "Next" at bounding box center [386, 167] width 246 height 24
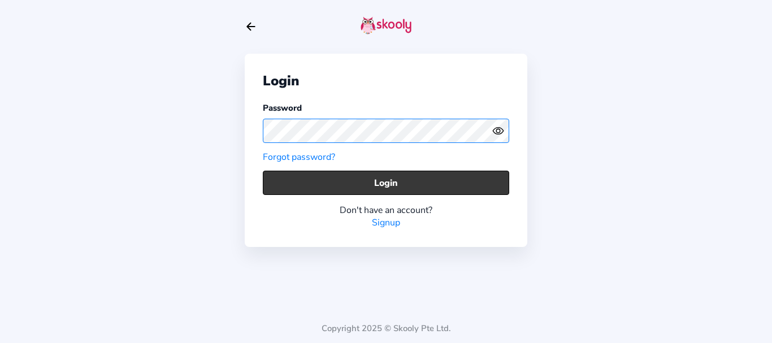
click at [306, 180] on button "Login" at bounding box center [386, 183] width 246 height 24
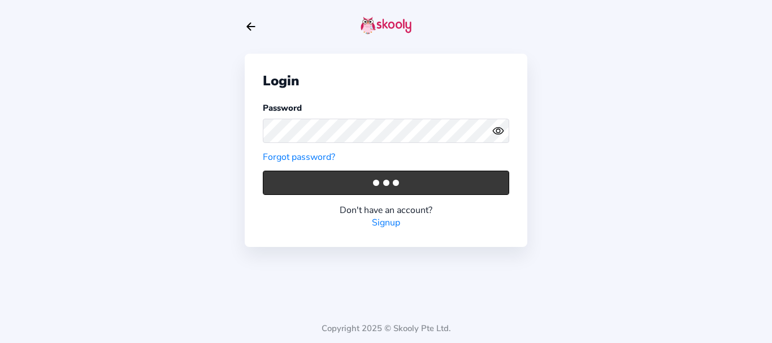
click at [306, 180] on button "Login" at bounding box center [386, 183] width 246 height 24
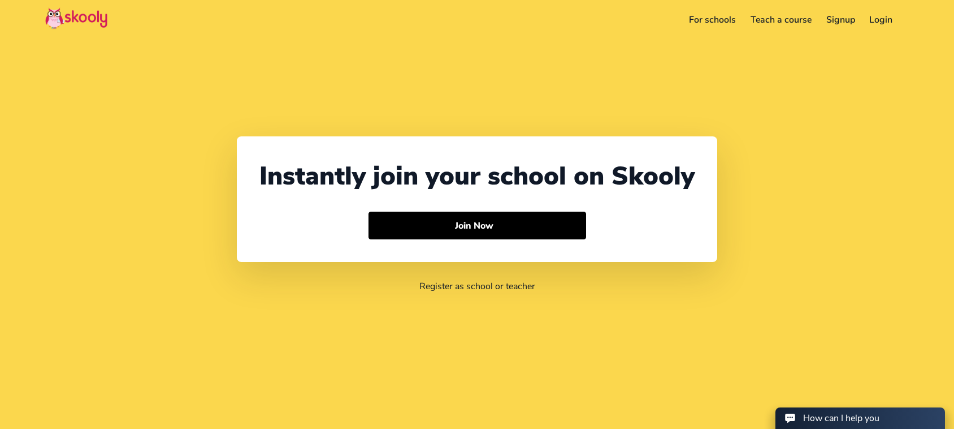
select select "91"
select select "[GEOGRAPHIC_DATA]"
select select "[GEOGRAPHIC_DATA]/[GEOGRAPHIC_DATA]"
click at [855, 19] on link "Login" at bounding box center [865, 20] width 38 height 18
click at [868, 20] on link "Login" at bounding box center [865, 20] width 38 height 18
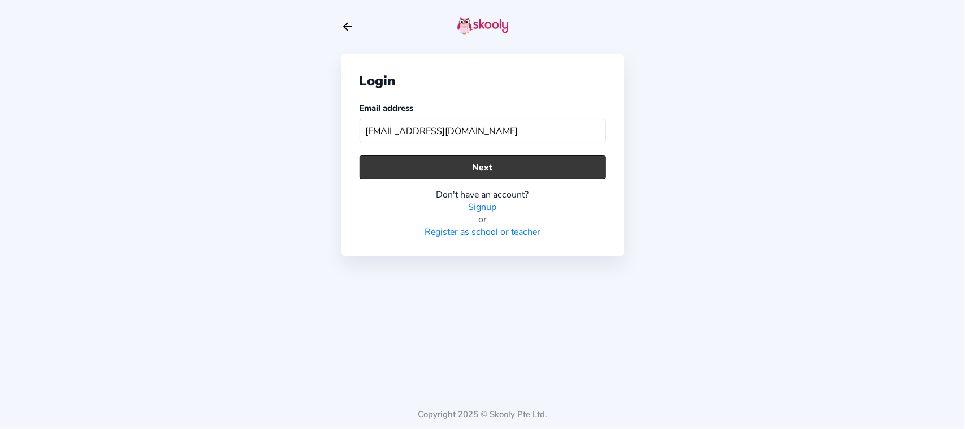
type input "skoolypreschool@mailinator.com"
click at [430, 166] on button "Next" at bounding box center [483, 167] width 246 height 24
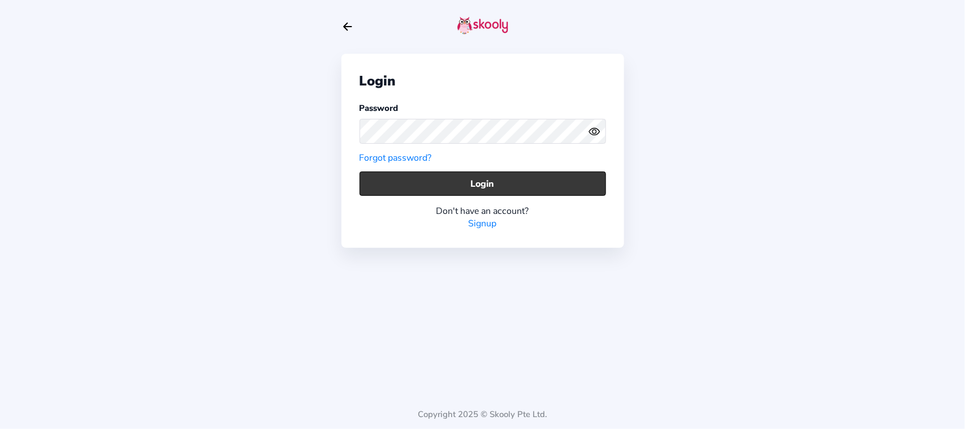
click at [394, 181] on button "Login" at bounding box center [483, 183] width 246 height 24
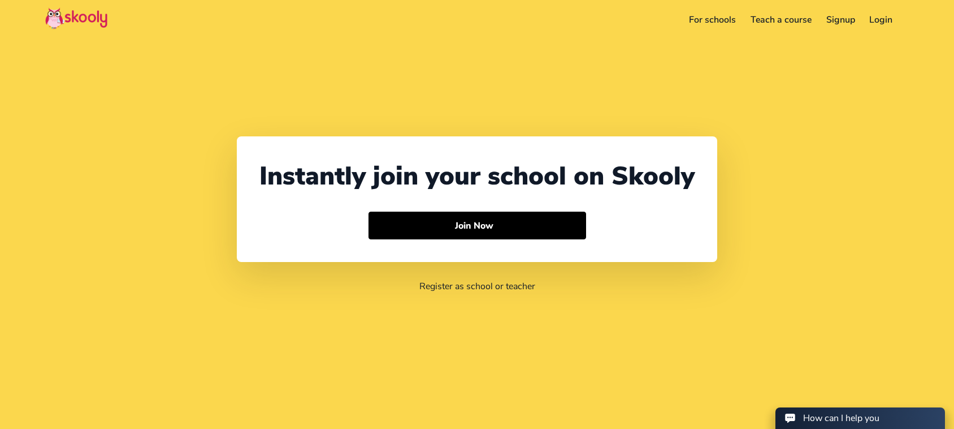
select select "91"
select select "[GEOGRAPHIC_DATA]"
select select "[GEOGRAPHIC_DATA]/[GEOGRAPHIC_DATA]"
click at [851, 24] on link "Login" at bounding box center [865, 20] width 38 height 18
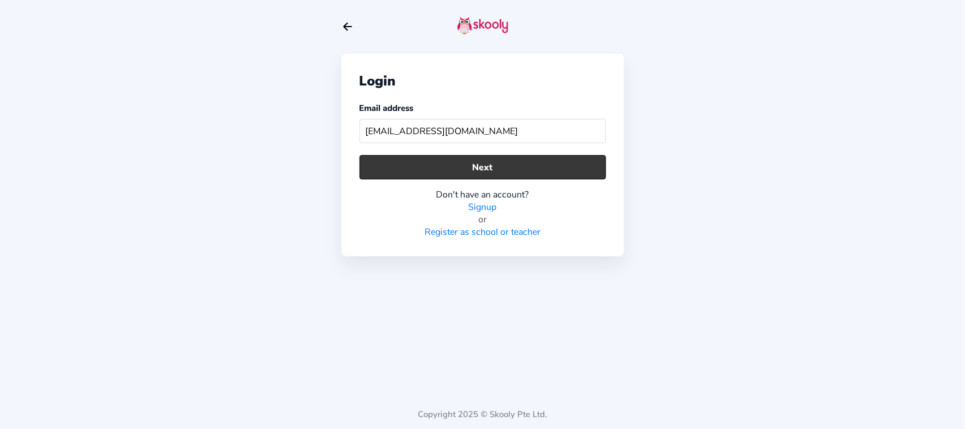
type input "[EMAIL_ADDRESS][DOMAIN_NAME]"
click at [521, 162] on button "Next" at bounding box center [483, 167] width 246 height 24
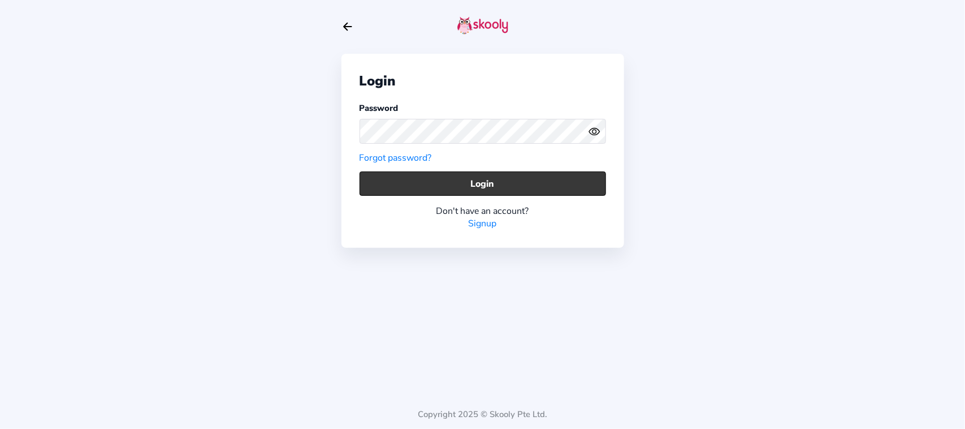
click at [397, 171] on button "Login" at bounding box center [483, 183] width 246 height 24
